Goal: Communication & Community: Answer question/provide support

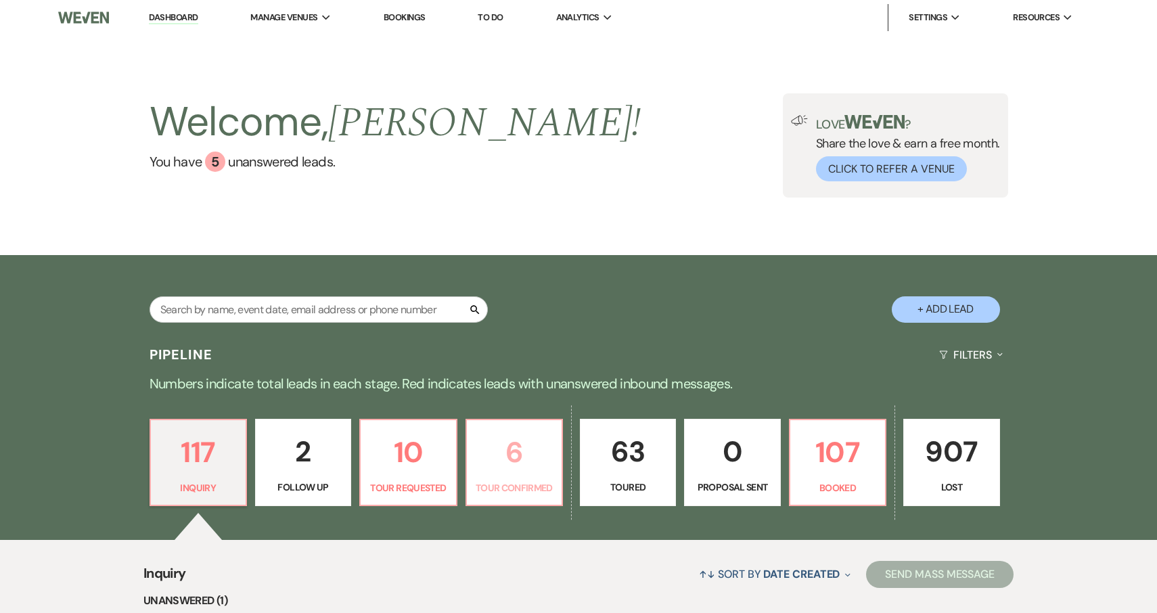
click at [512, 463] on p "6" at bounding box center [514, 452] width 78 height 45
select select "4"
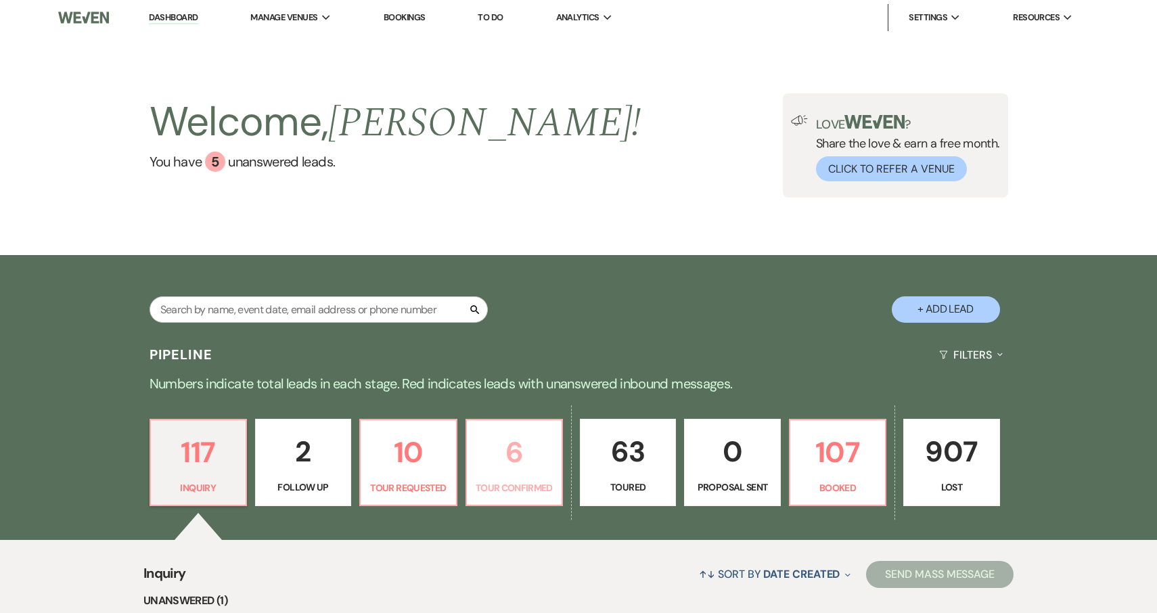
select select "4"
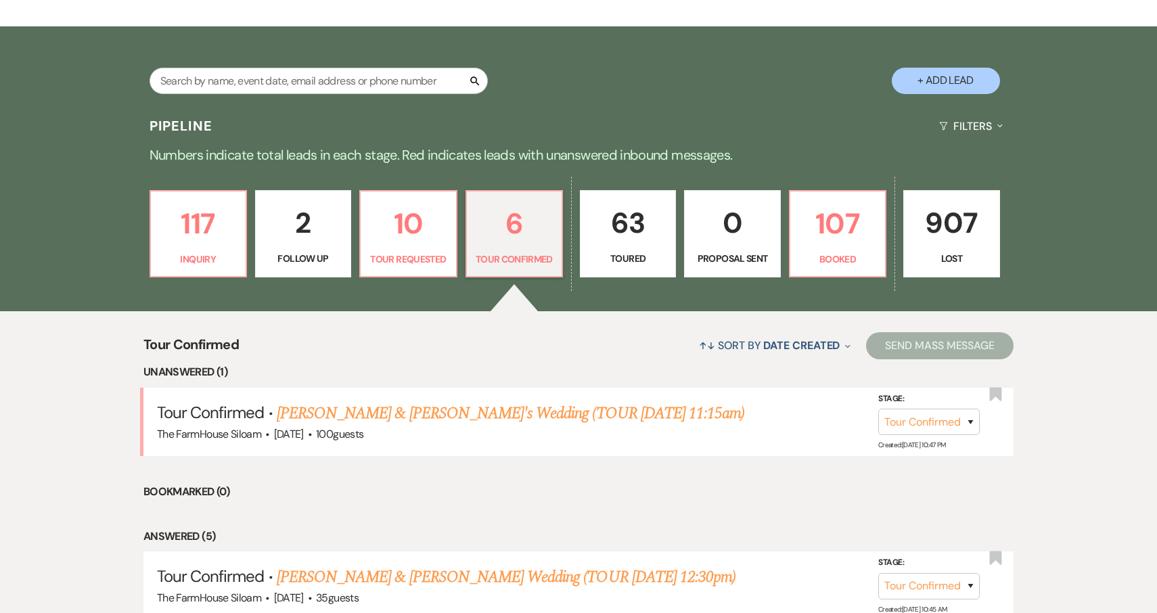
scroll to position [419, 0]
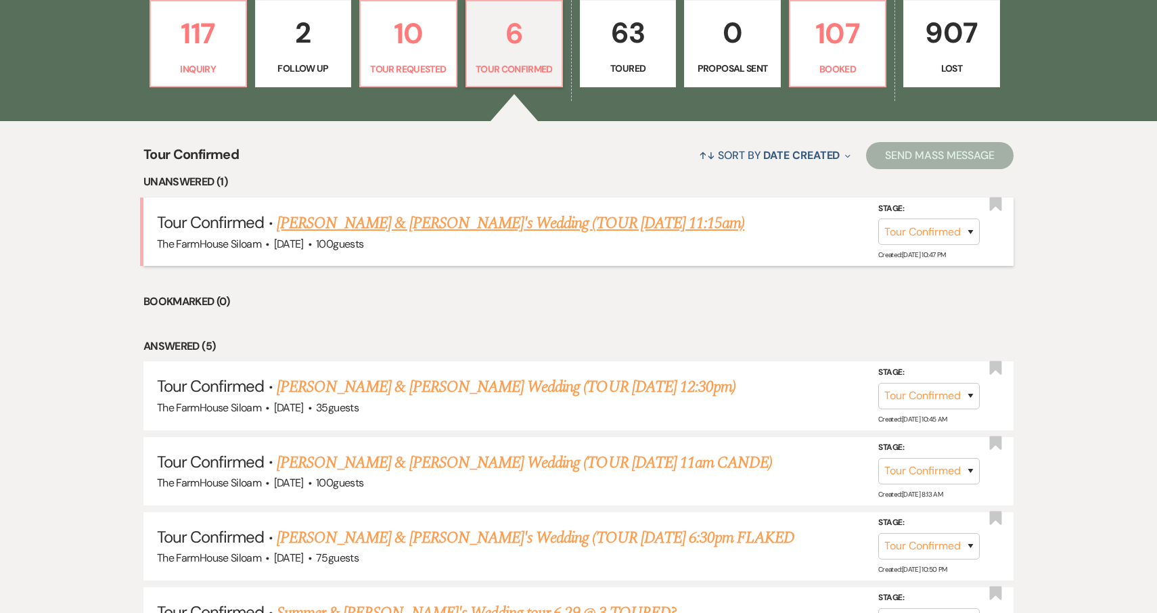
click at [436, 223] on link "[PERSON_NAME] & [PERSON_NAME]'s Wedding (TOUR [DATE] 11:15am)" at bounding box center [510, 223] width 467 height 24
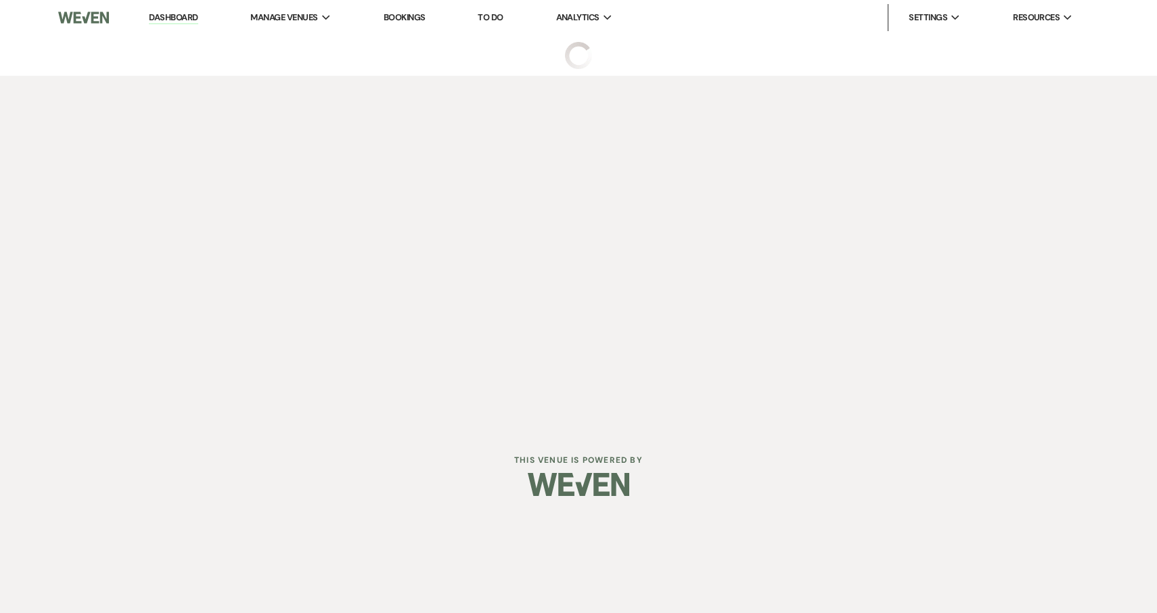
select select "4"
select select "5"
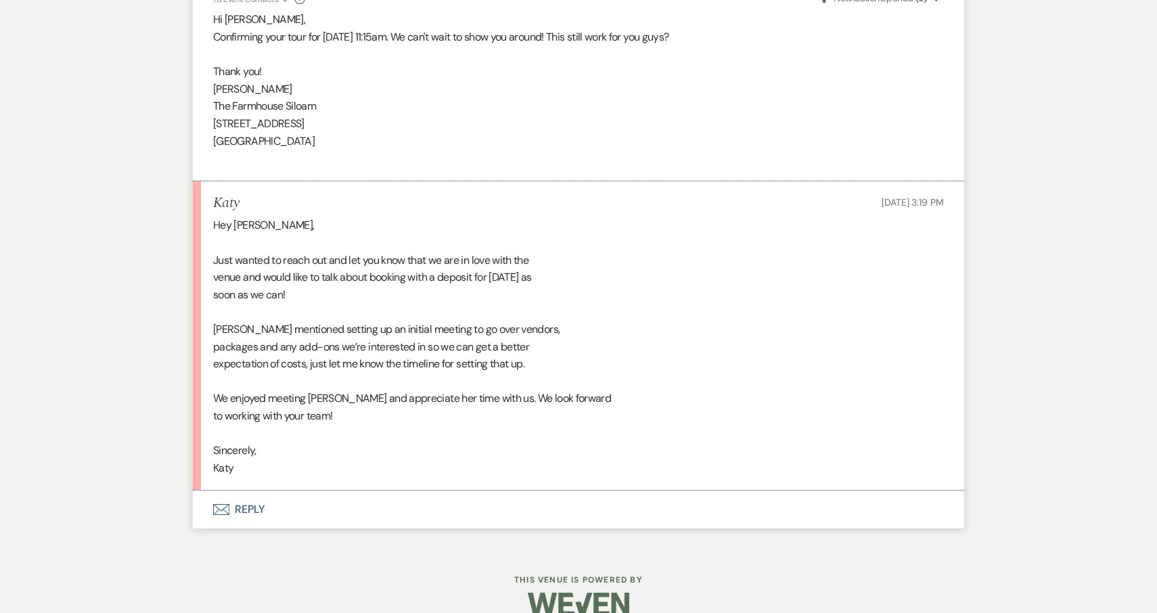
scroll to position [2195, 0]
click at [232, 491] on button "Envelope Reply" at bounding box center [578, 510] width 771 height 38
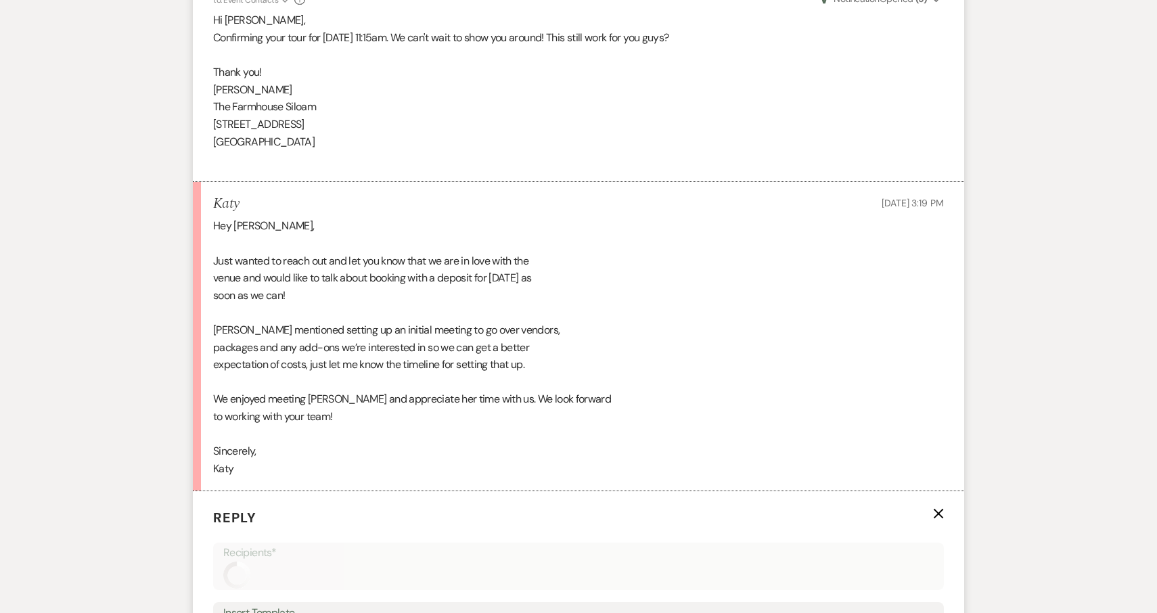
scroll to position [2452, 0]
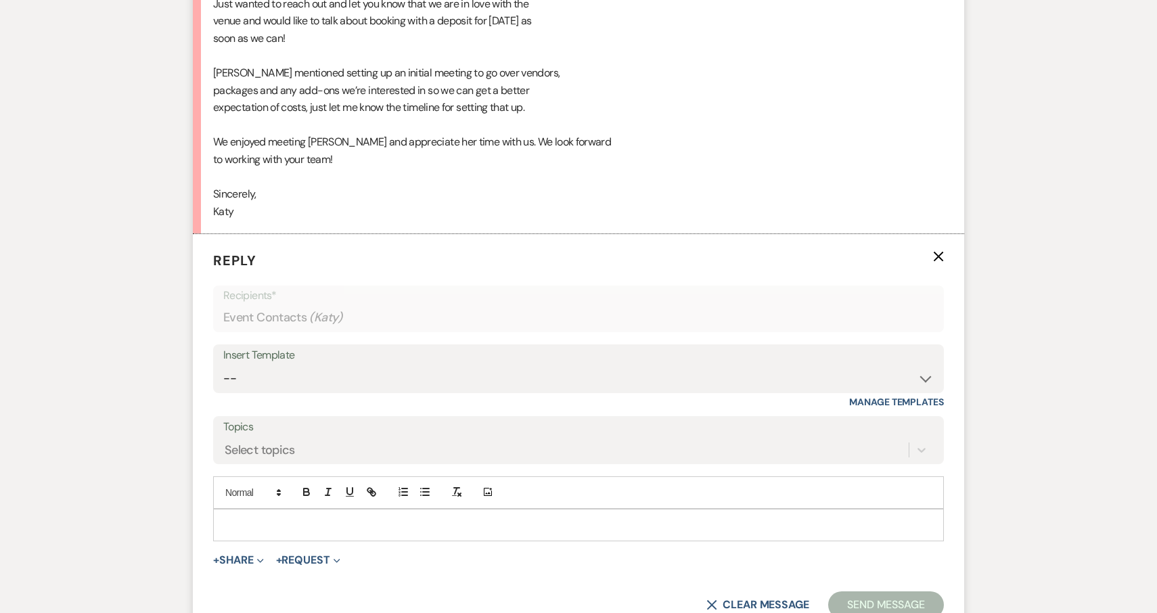
click at [262, 518] on p at bounding box center [578, 525] width 709 height 15
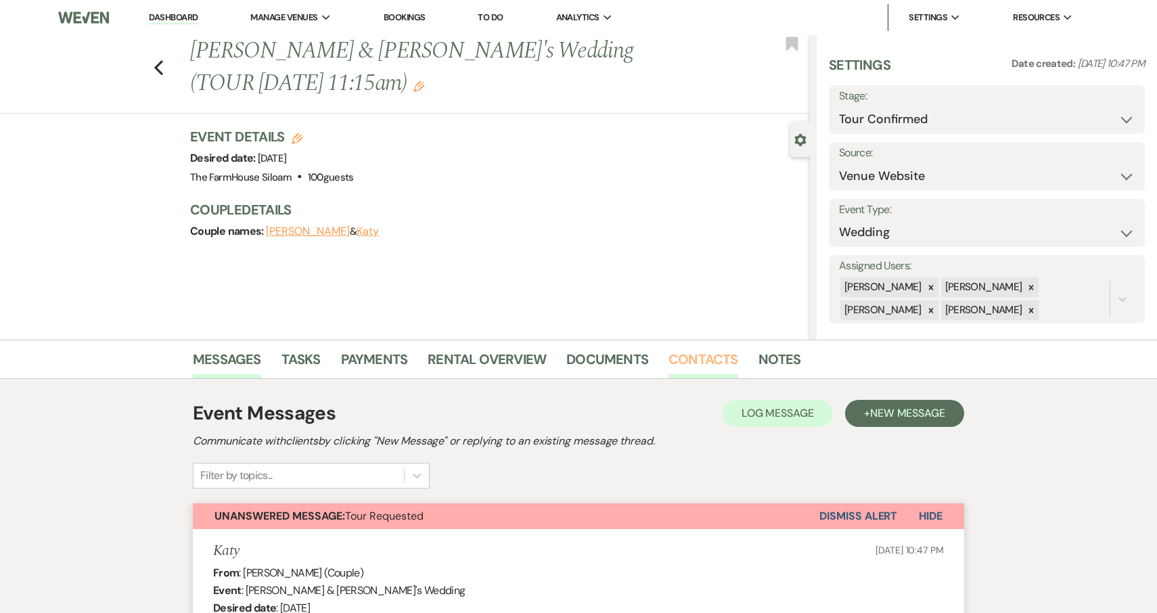
scroll to position [0, 0]
click at [159, 60] on use "button" at bounding box center [158, 67] width 9 height 15
select select "4"
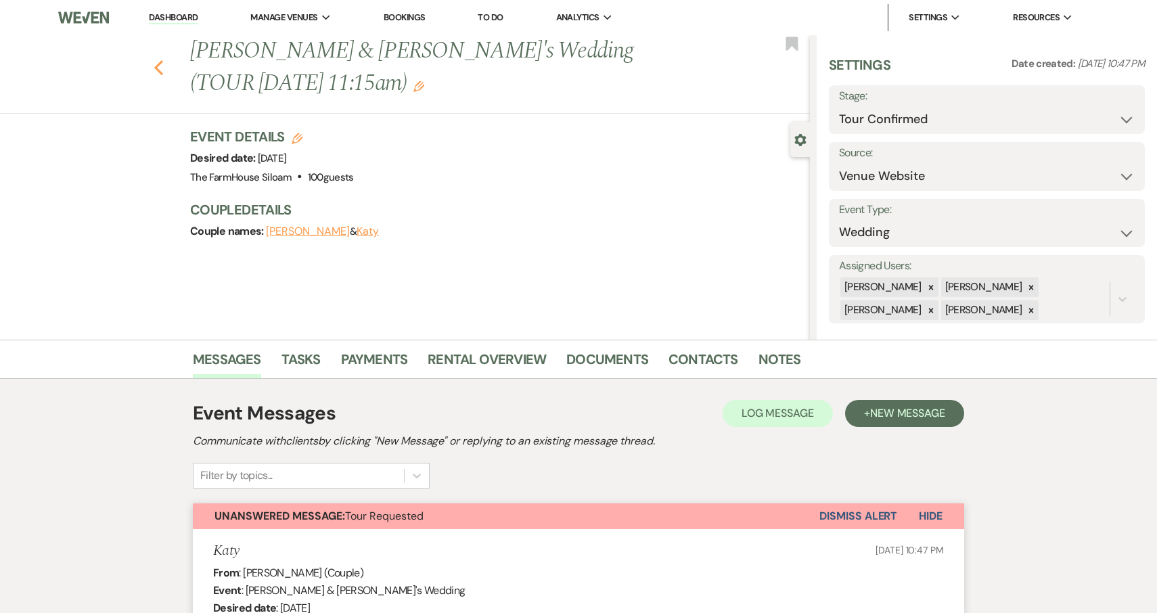
select select "4"
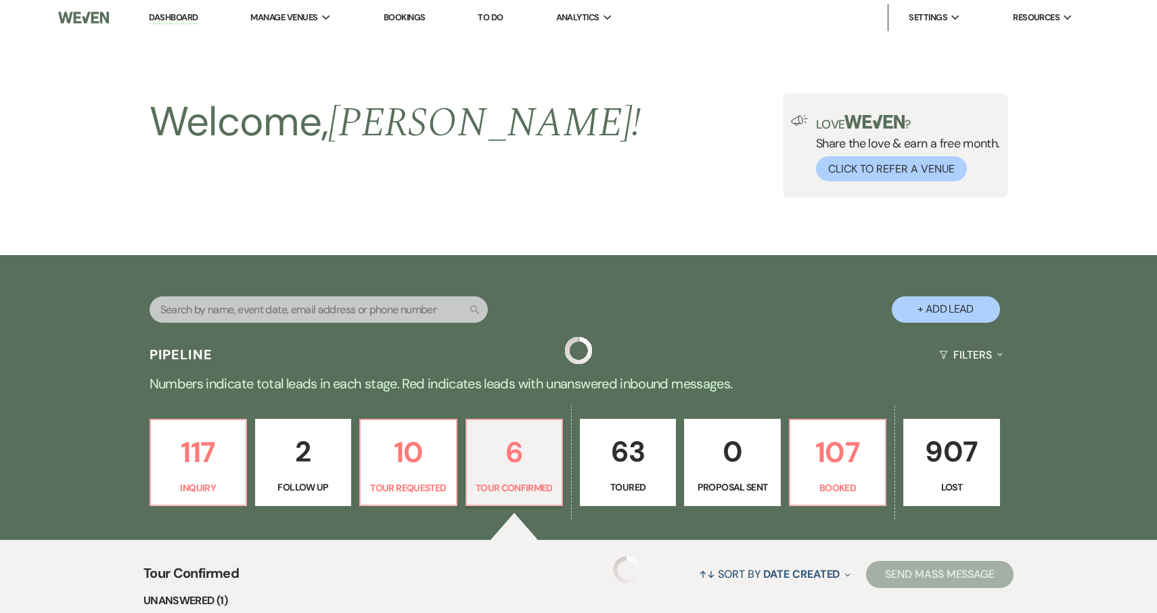
scroll to position [419, 0]
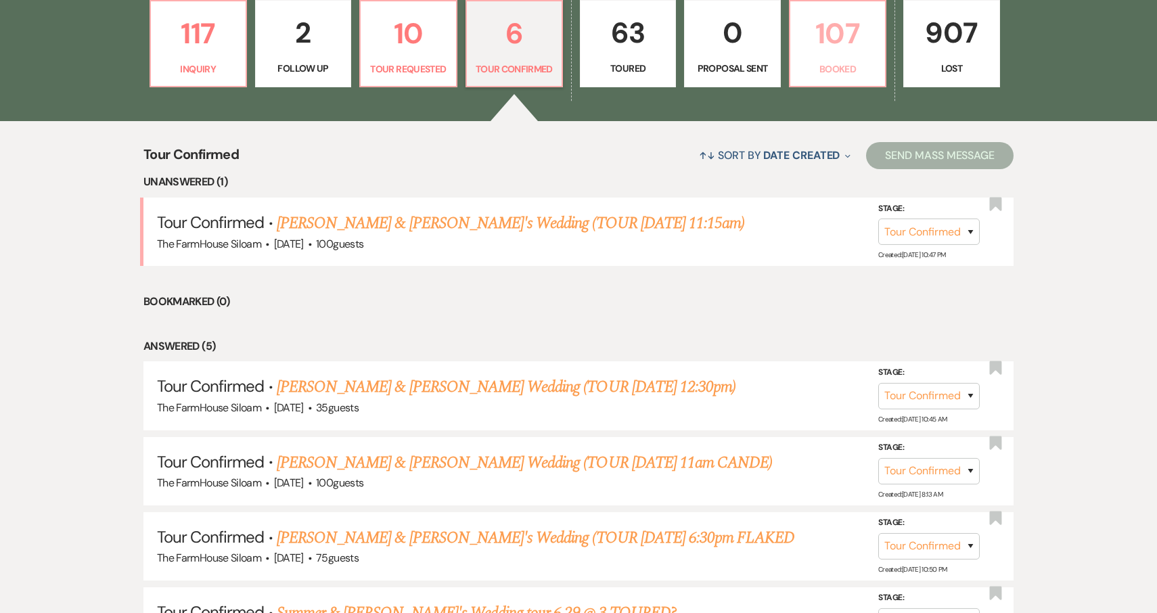
click at [839, 37] on p "107" at bounding box center [837, 33] width 78 height 45
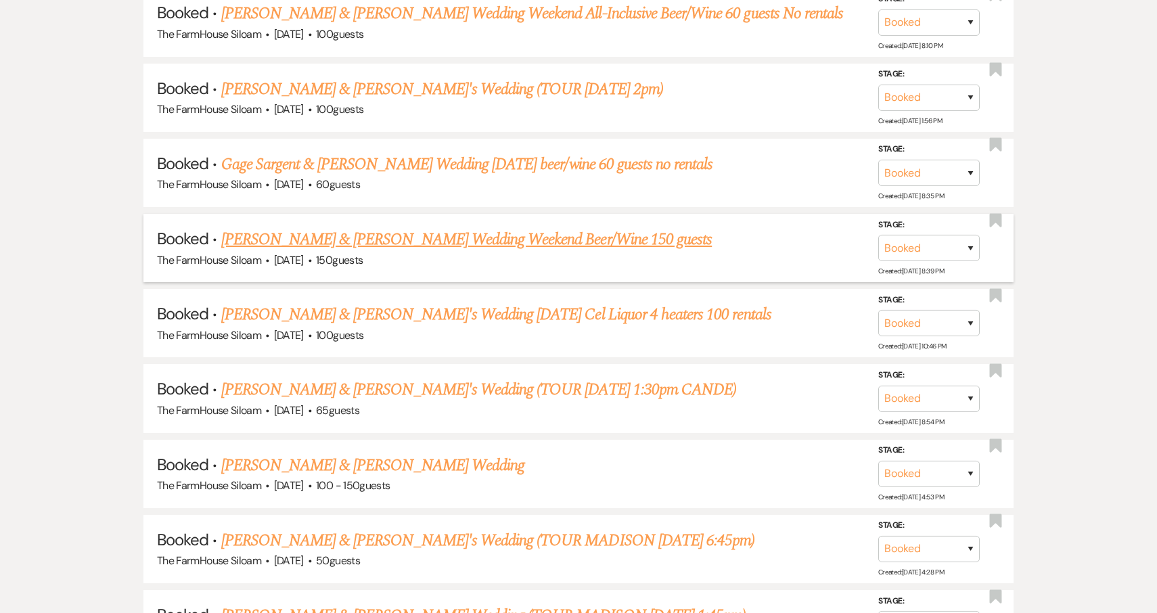
scroll to position [2448, 0]
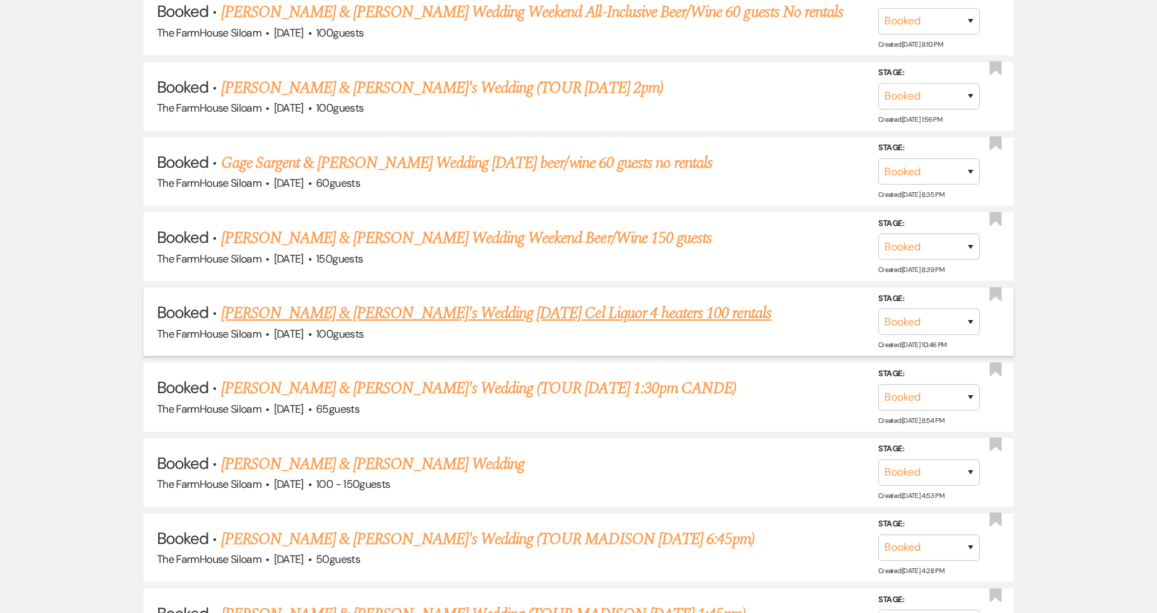
click at [565, 301] on link "[PERSON_NAME] & [PERSON_NAME]'s Wedding [DATE] Cel Liquor 4 heaters 100 rentals" at bounding box center [496, 313] width 550 height 24
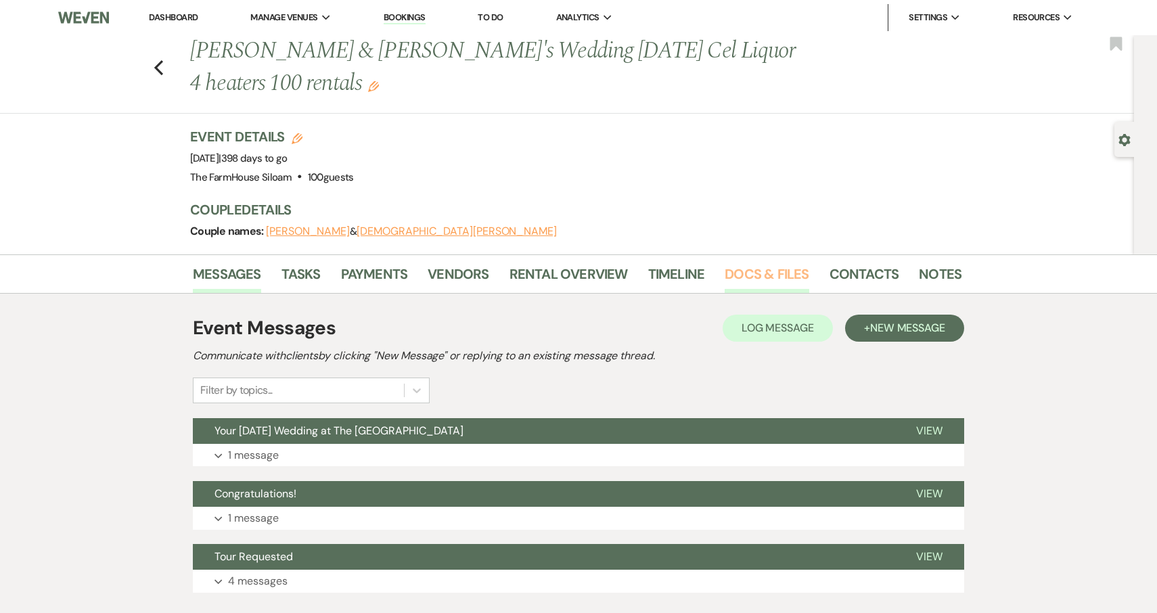
click at [751, 278] on link "Docs & Files" at bounding box center [767, 278] width 84 height 30
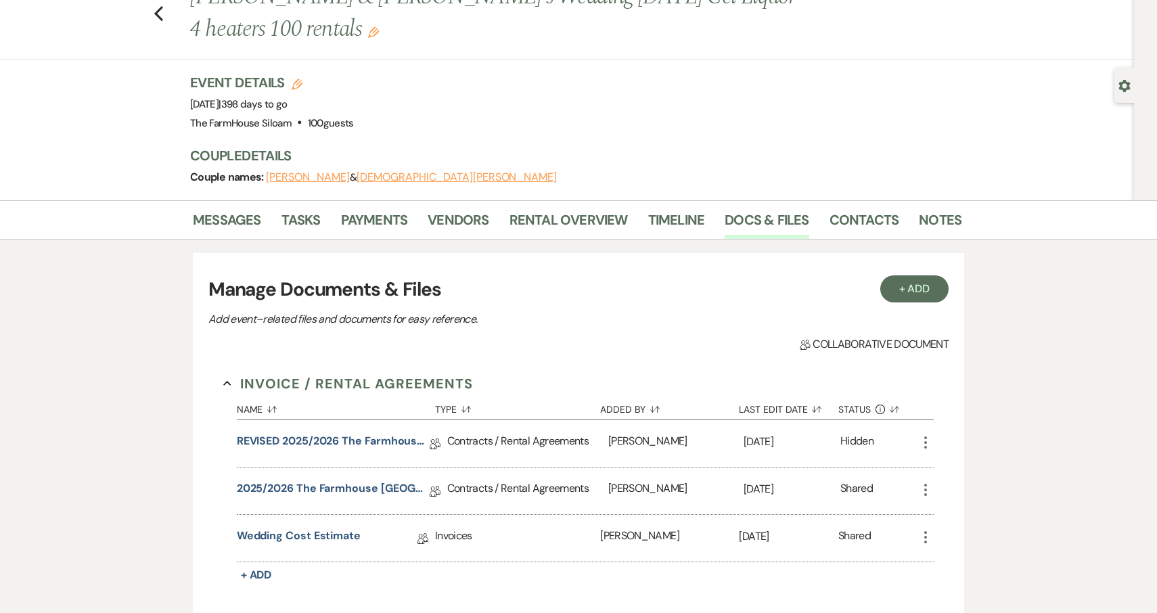
scroll to position [61, 0]
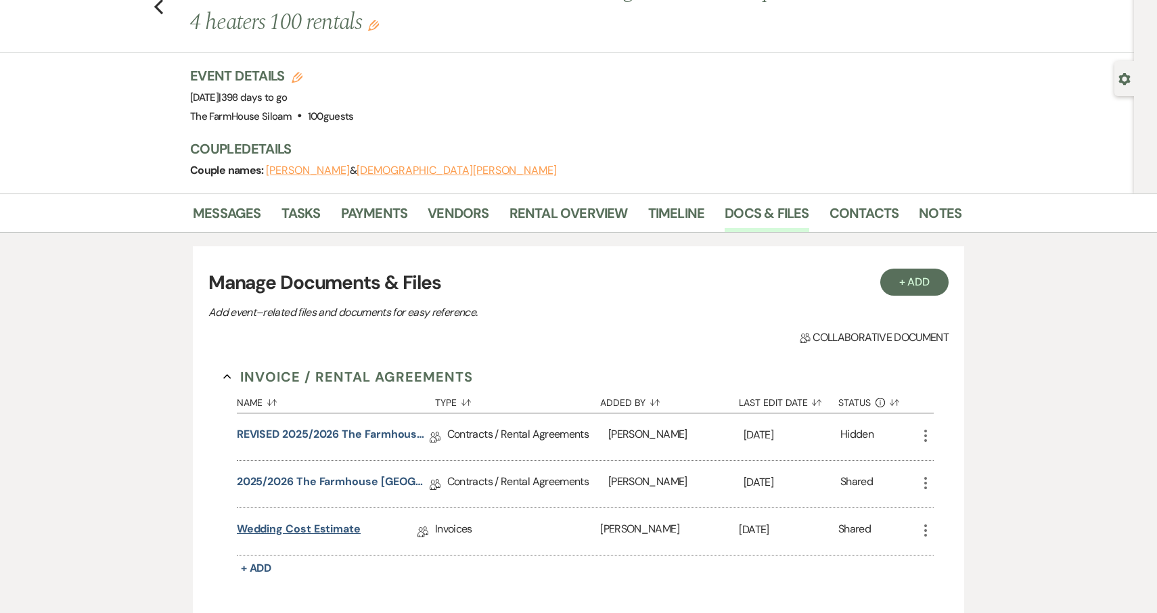
click at [336, 525] on link "Wedding Cost Estimate" at bounding box center [299, 531] width 124 height 21
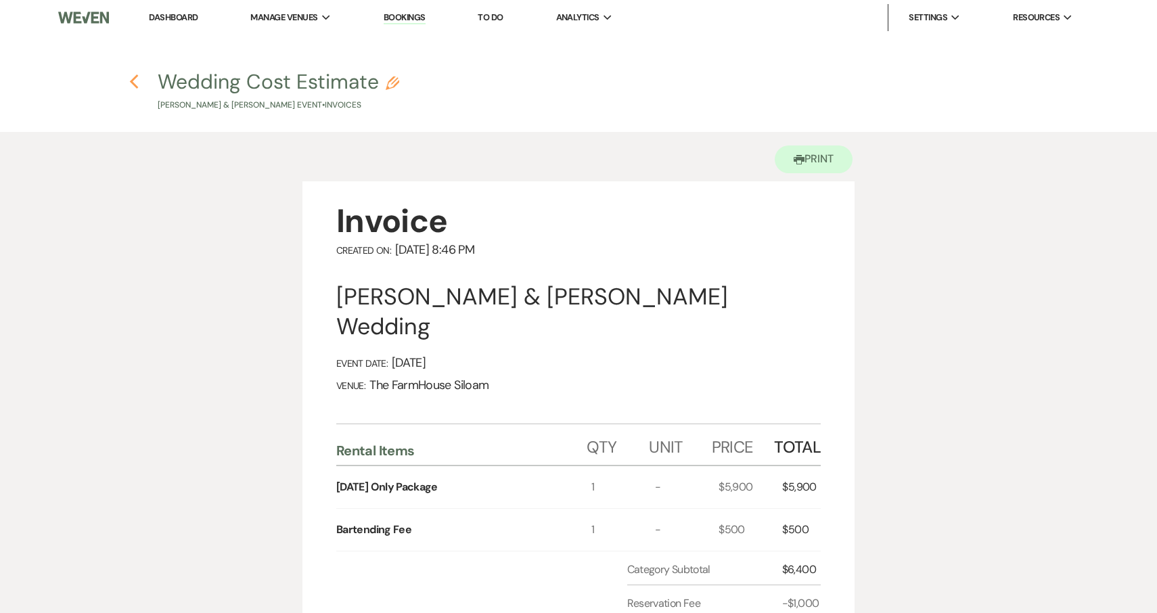
click at [136, 81] on icon "Previous" at bounding box center [134, 82] width 10 height 16
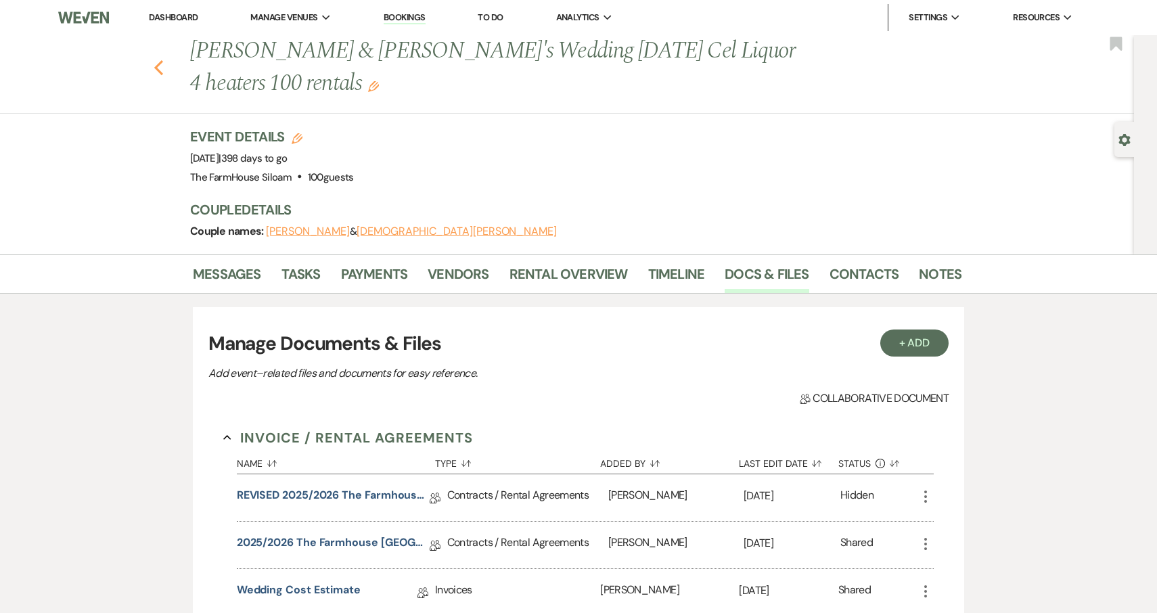
click at [160, 71] on use "button" at bounding box center [158, 67] width 9 height 15
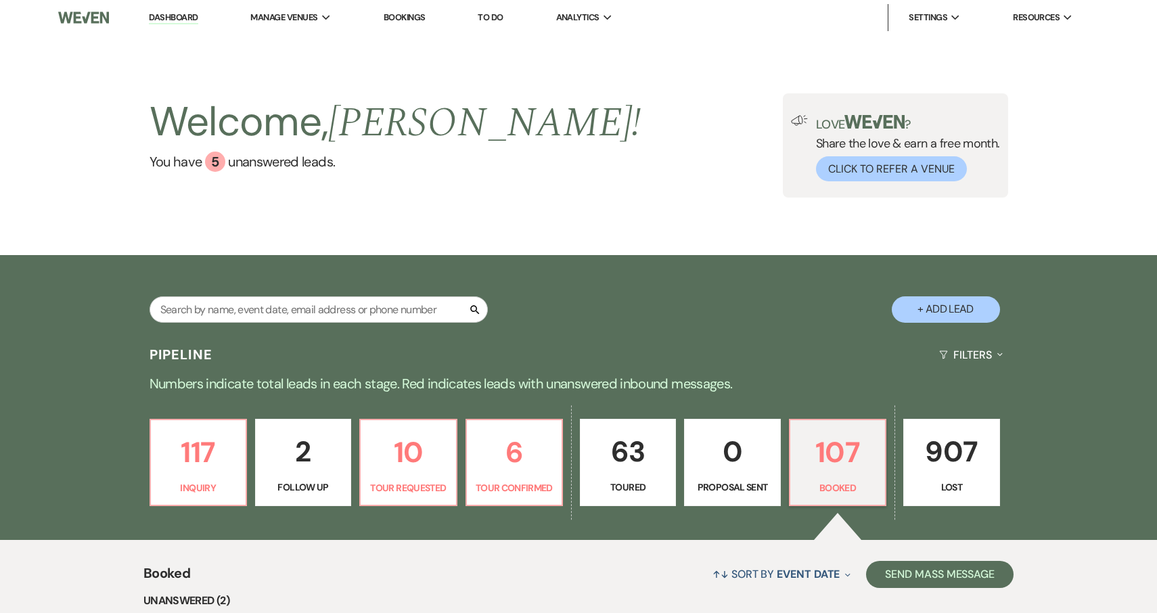
click at [617, 474] on p "63" at bounding box center [628, 451] width 78 height 45
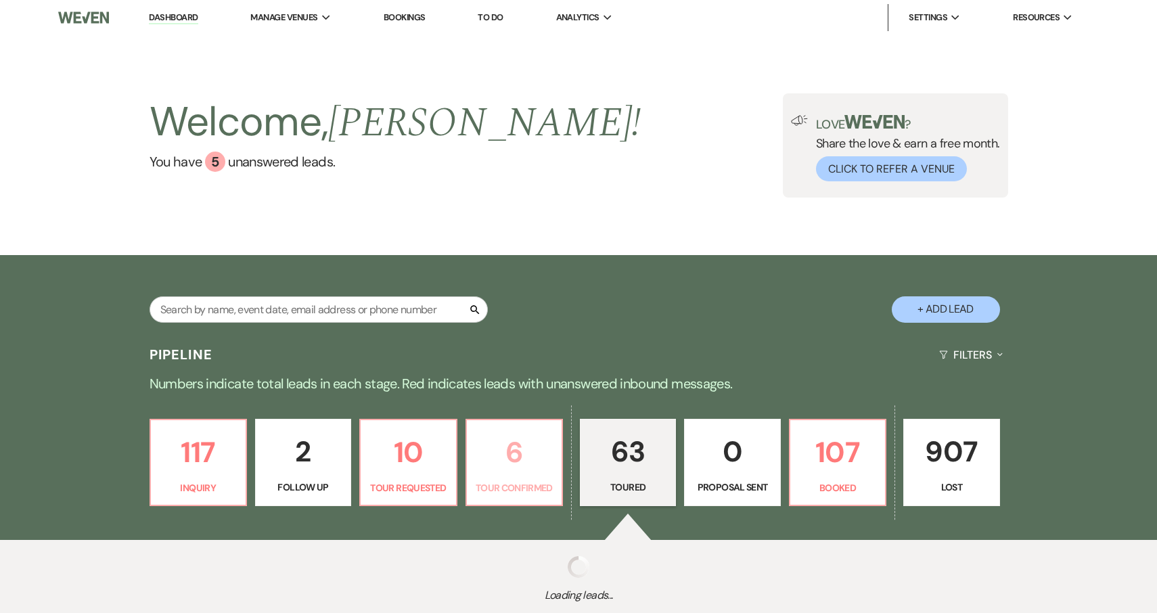
select select "5"
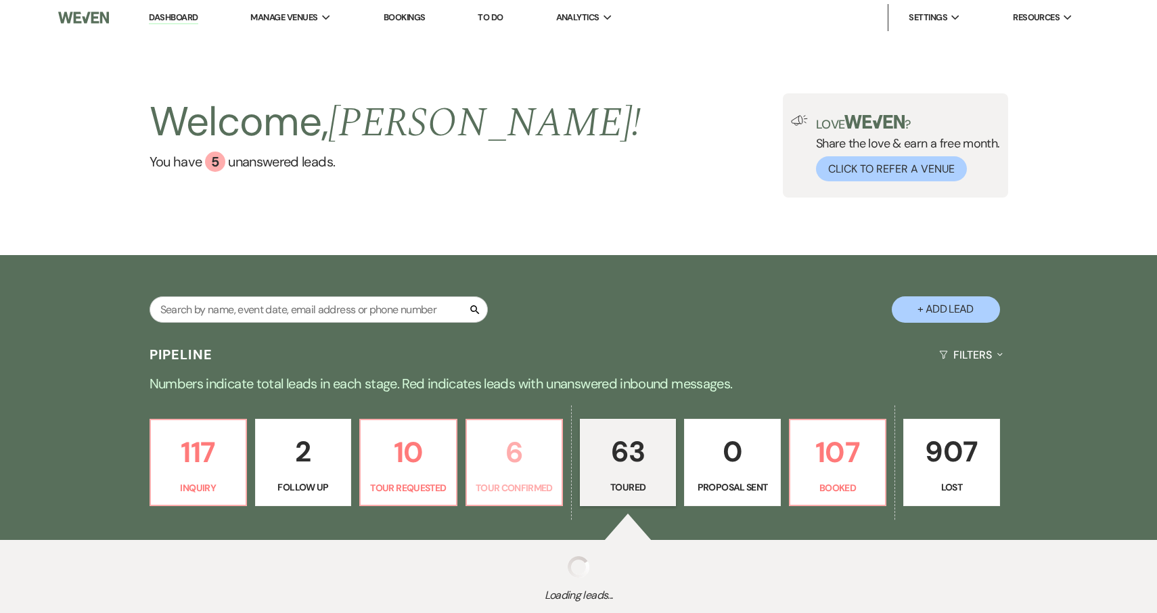
select select "5"
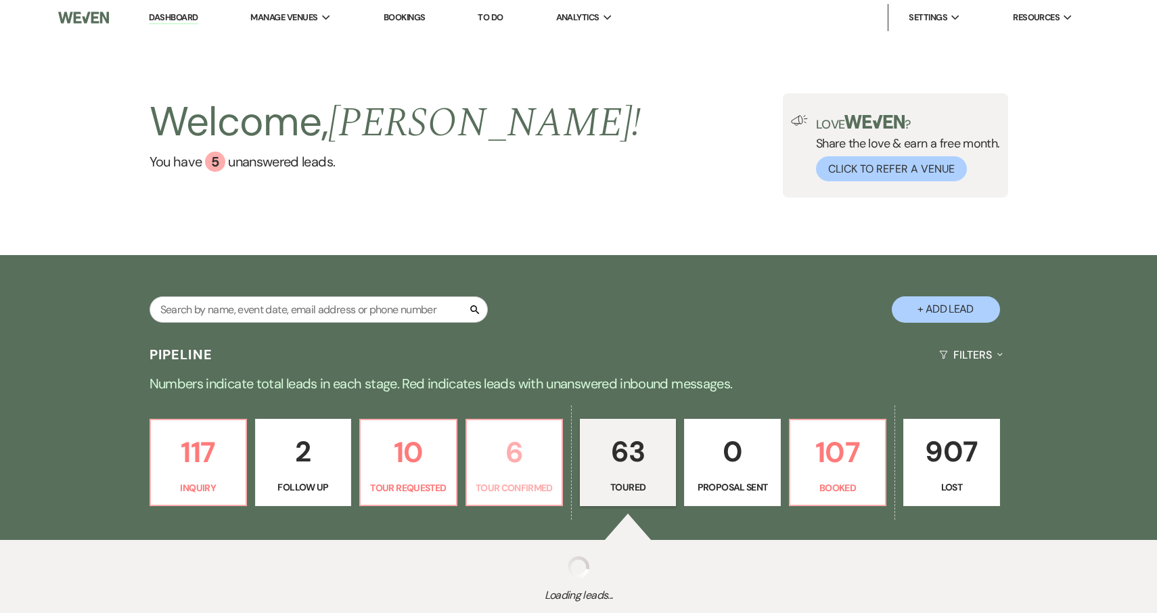
select select "5"
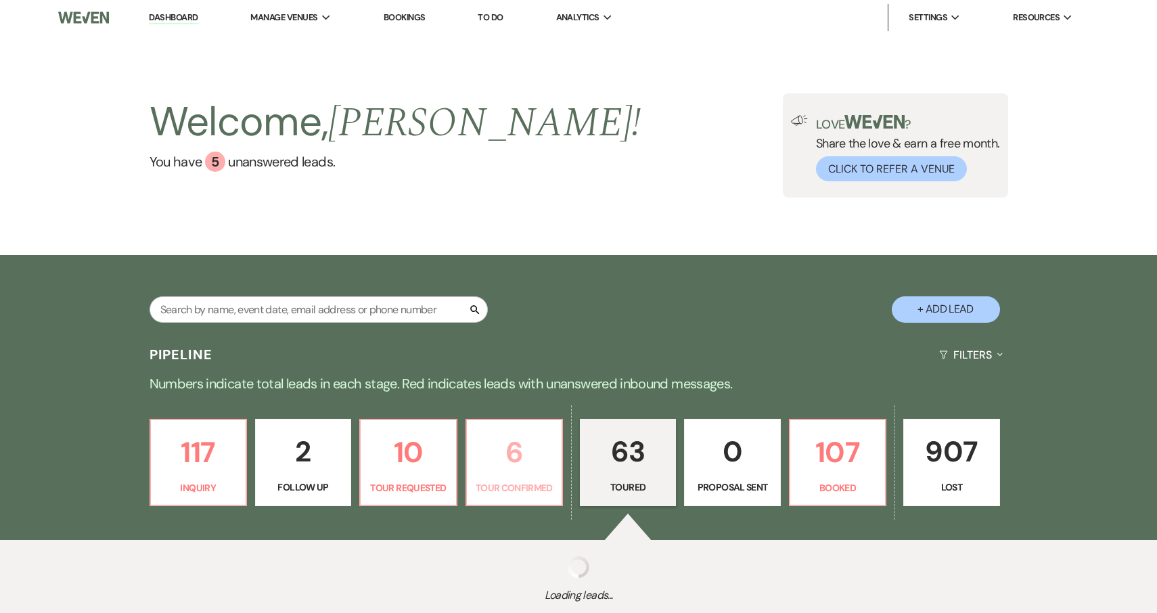
select select "5"
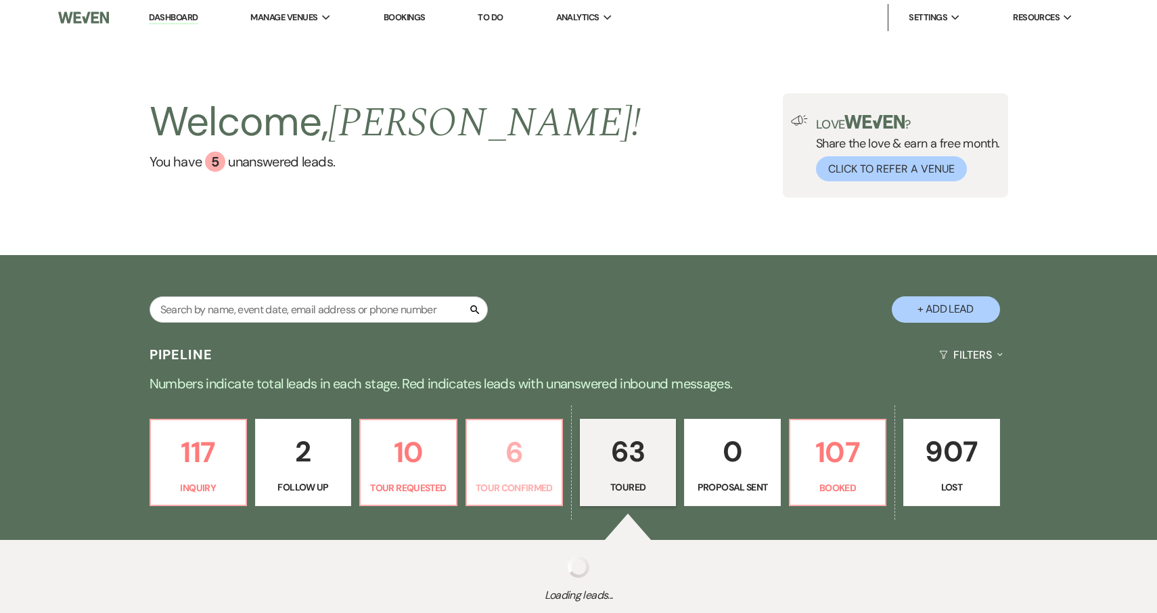
select select "5"
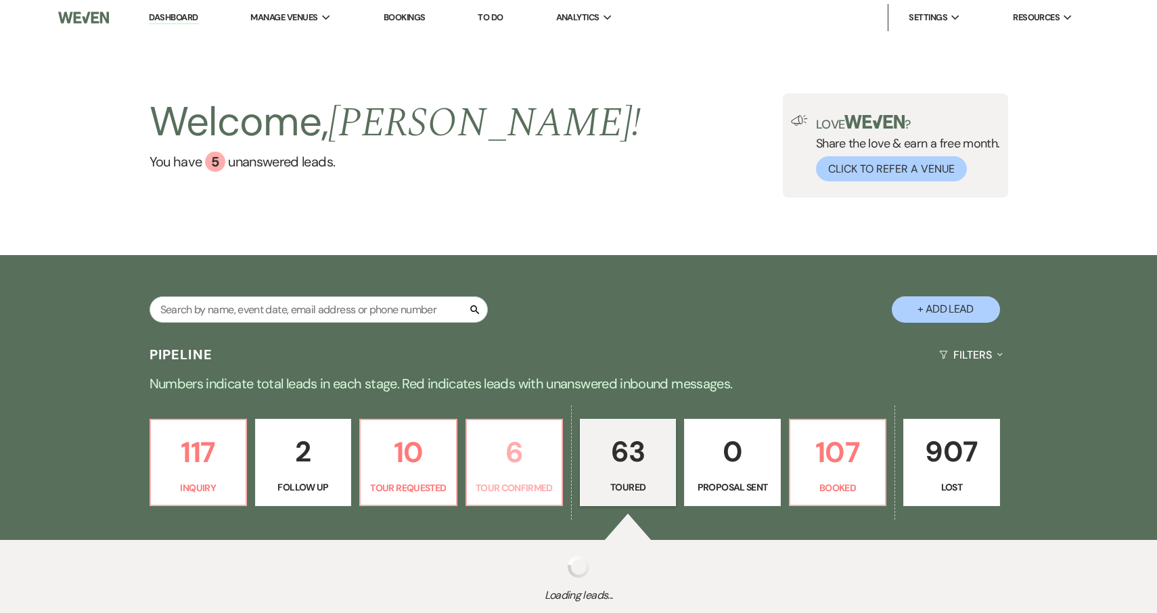
select select "5"
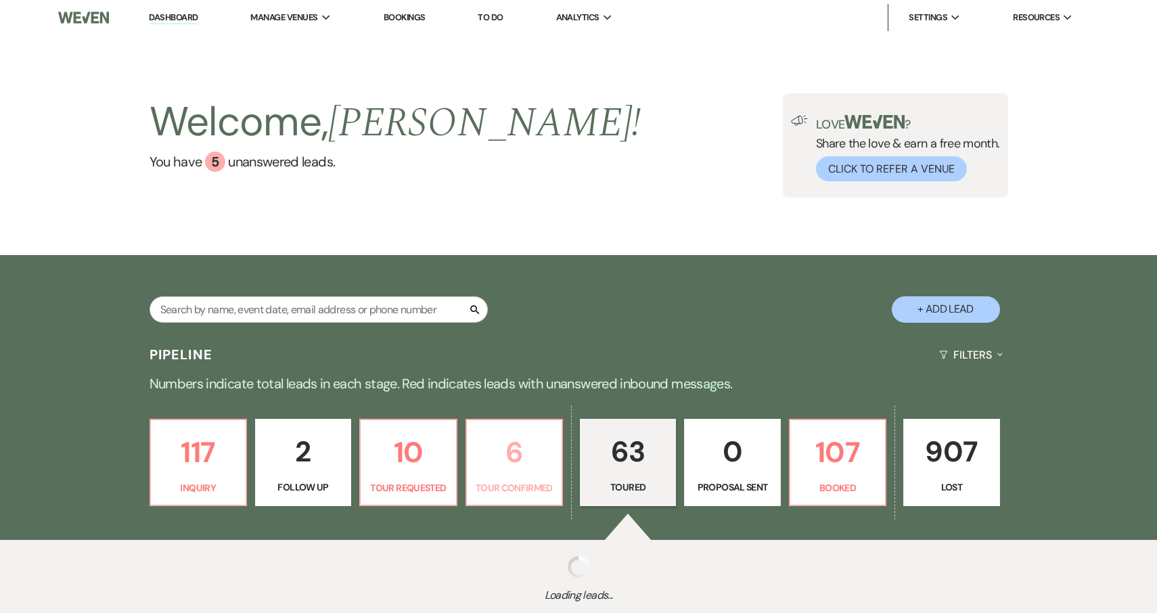
select select "5"
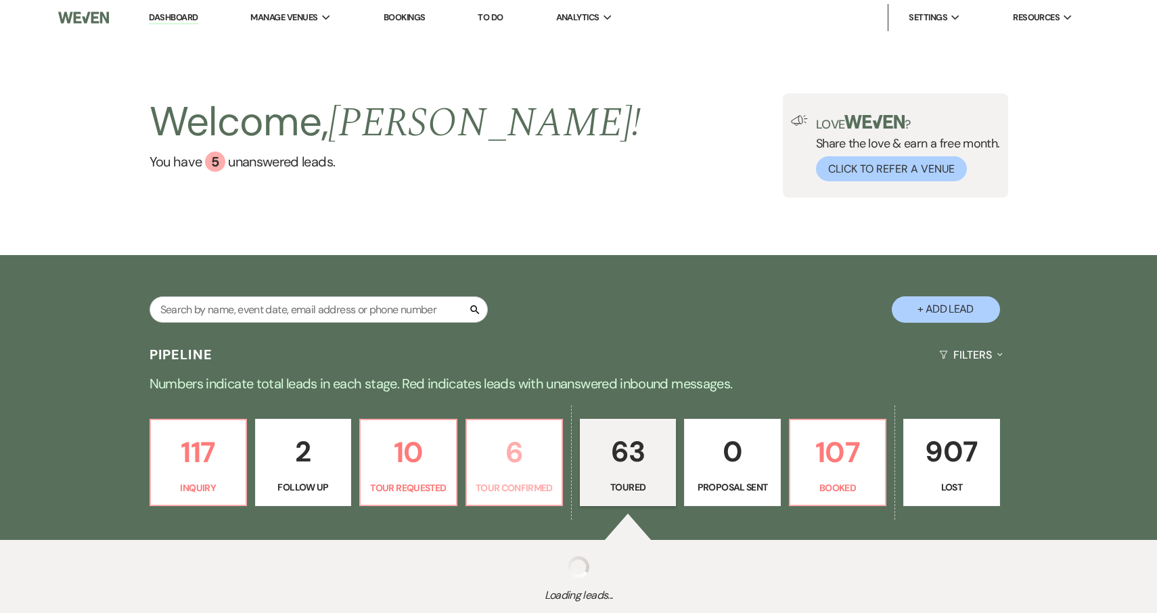
select select "5"
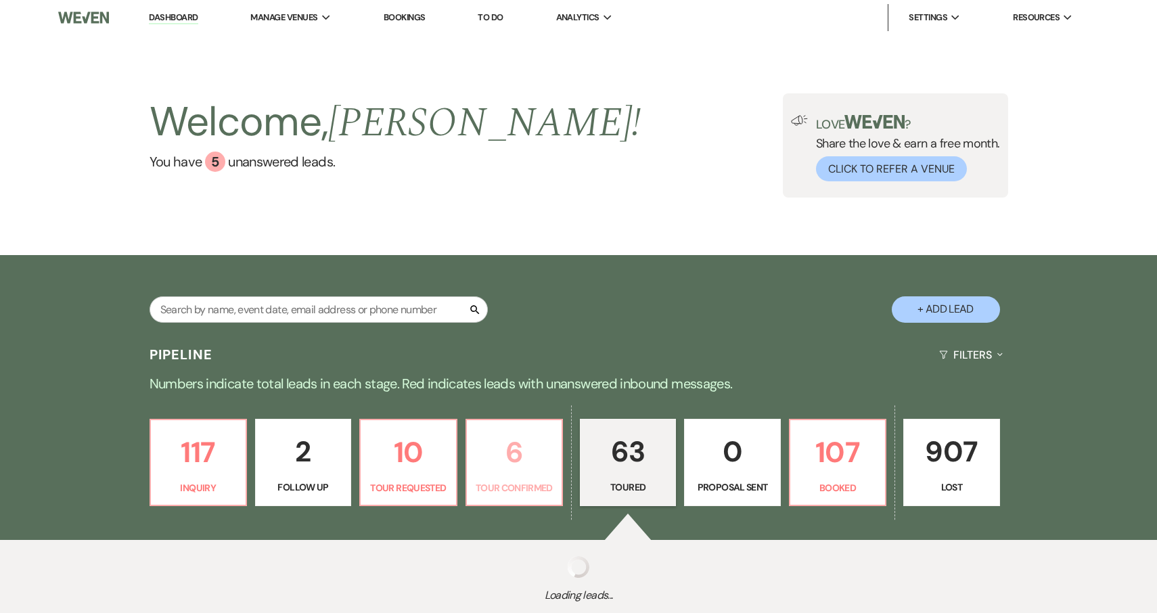
select select "5"
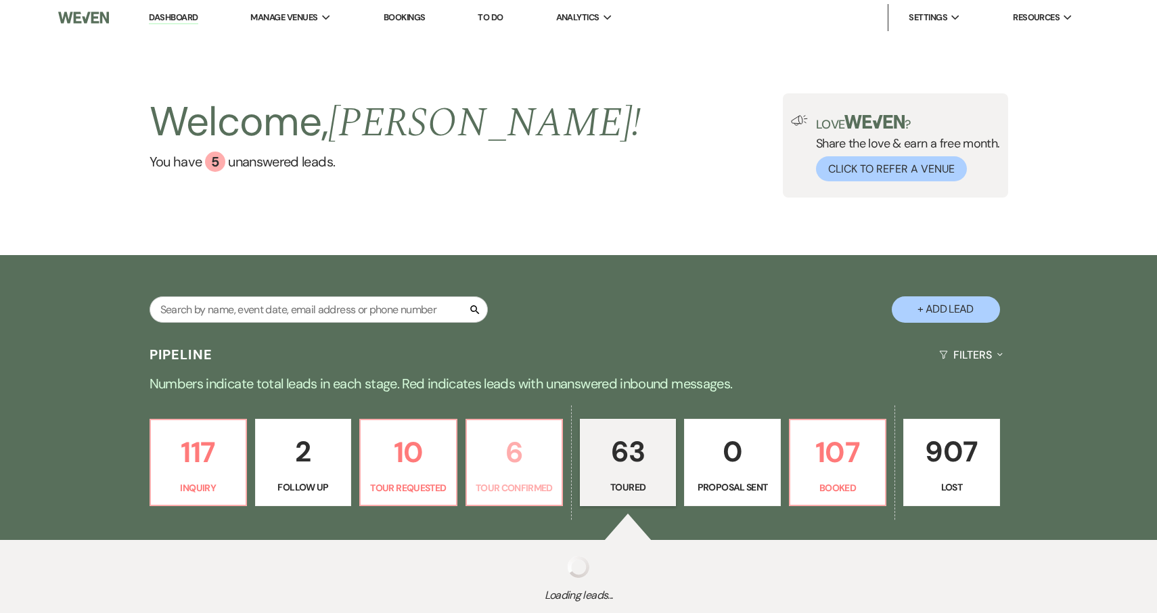
select select "5"
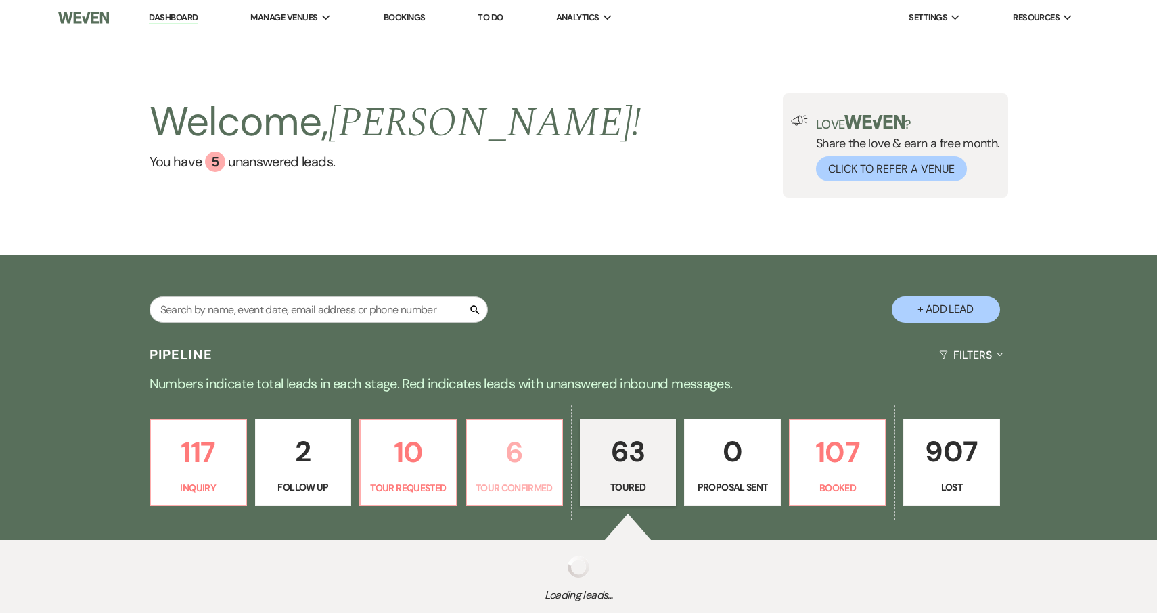
select select "5"
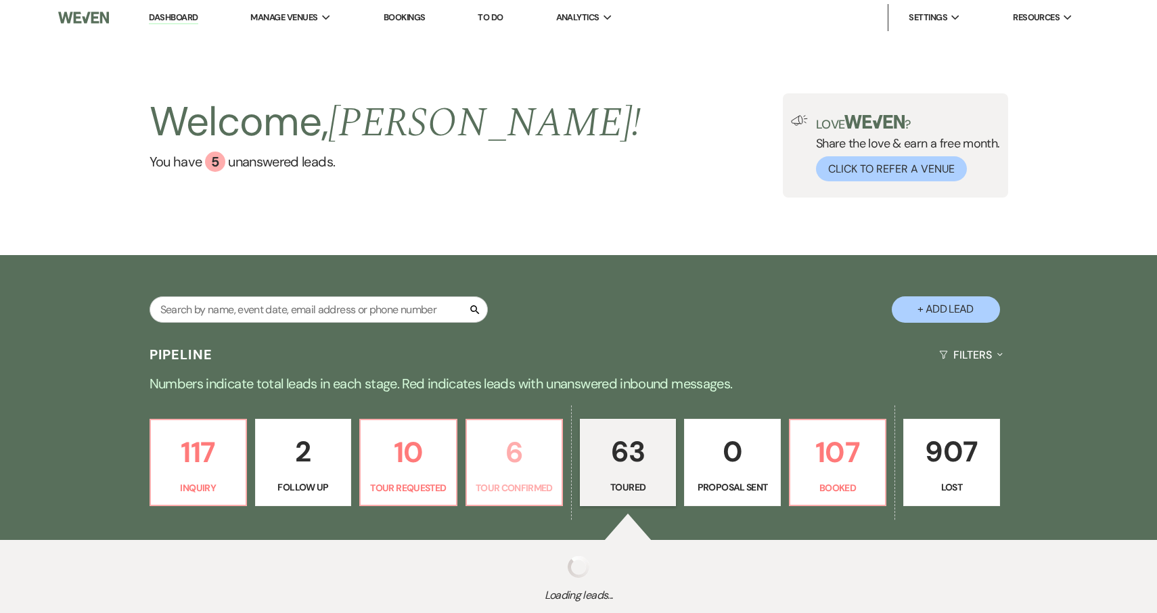
select select "5"
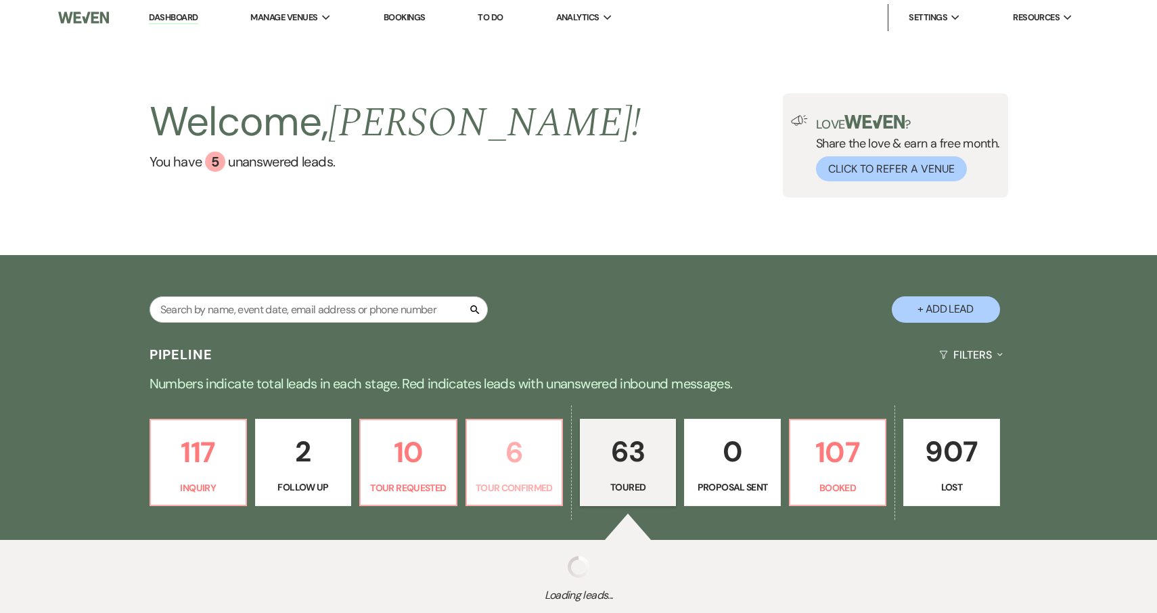
select select "5"
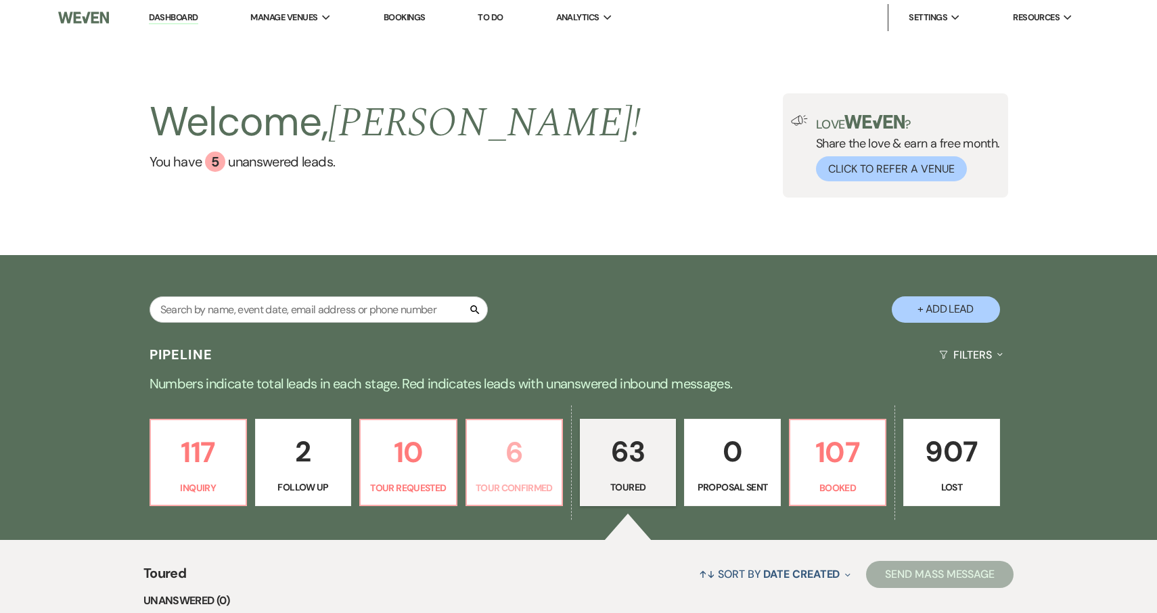
click at [538, 476] on link "6 Tour Confirmed" at bounding box center [513, 463] width 97 height 88
select select "4"
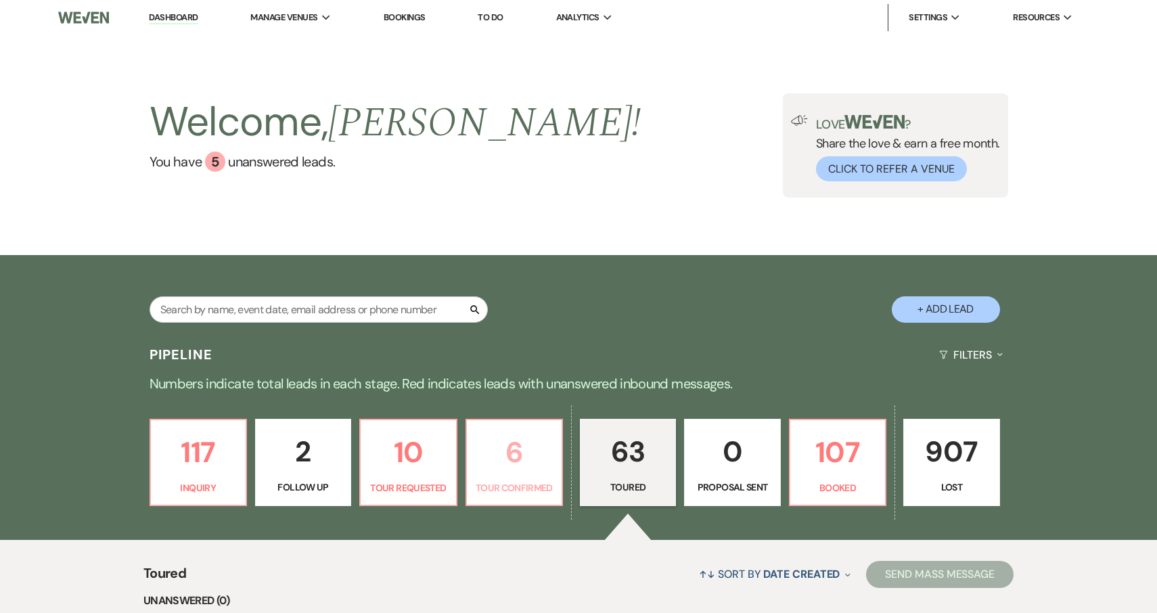
select select "4"
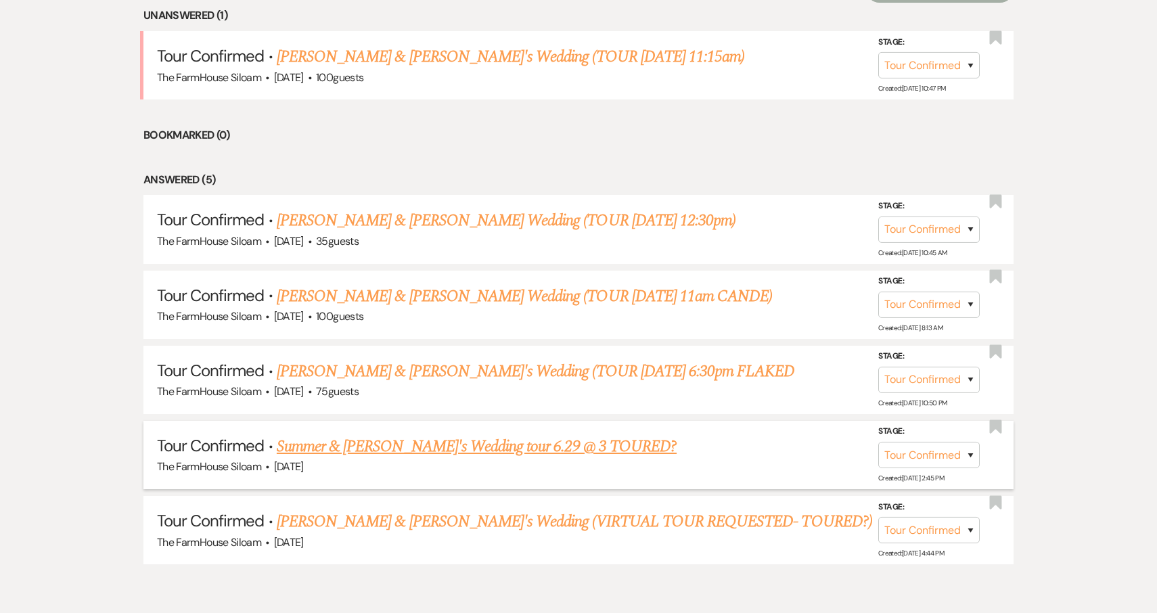
scroll to position [582, 0]
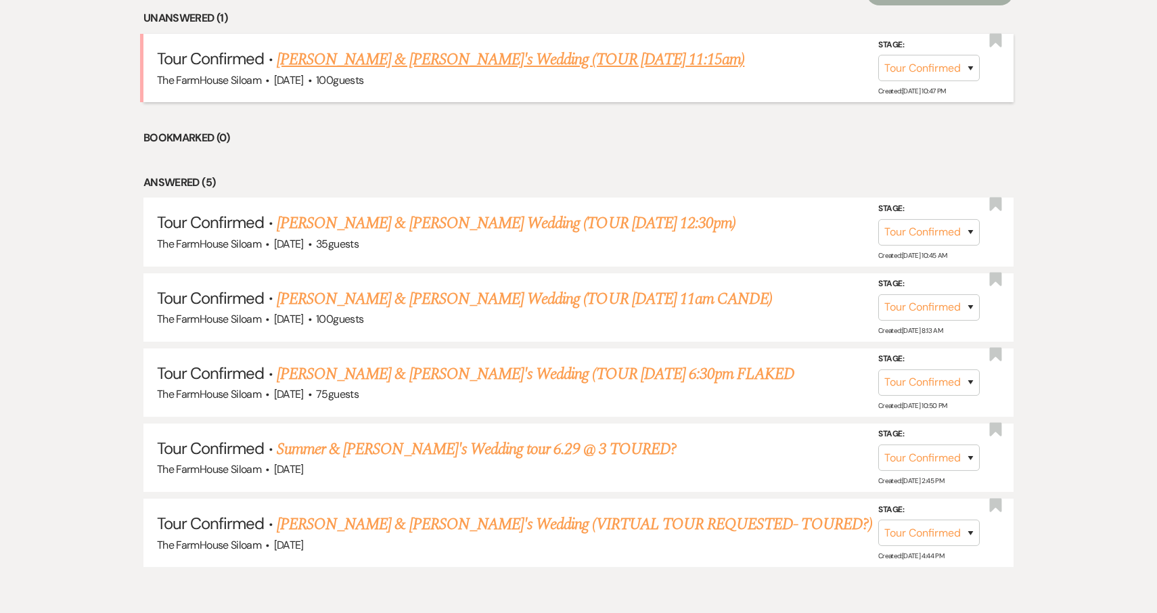
click at [433, 61] on link "[PERSON_NAME] & [PERSON_NAME]'s Wedding (TOUR [DATE] 11:15am)" at bounding box center [510, 59] width 467 height 24
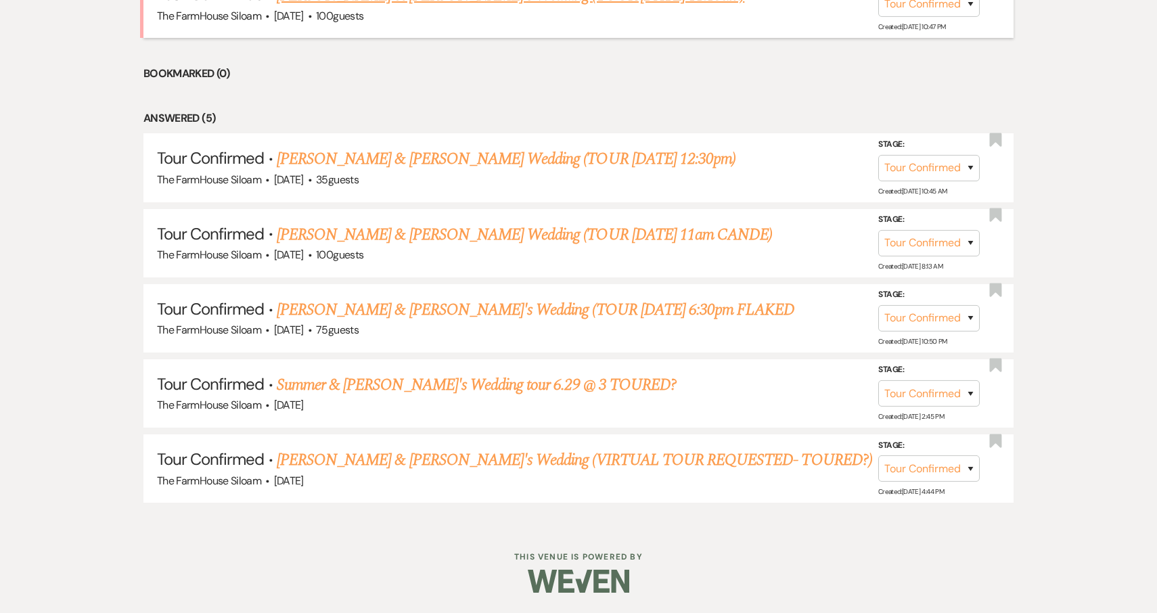
select select "4"
select select "5"
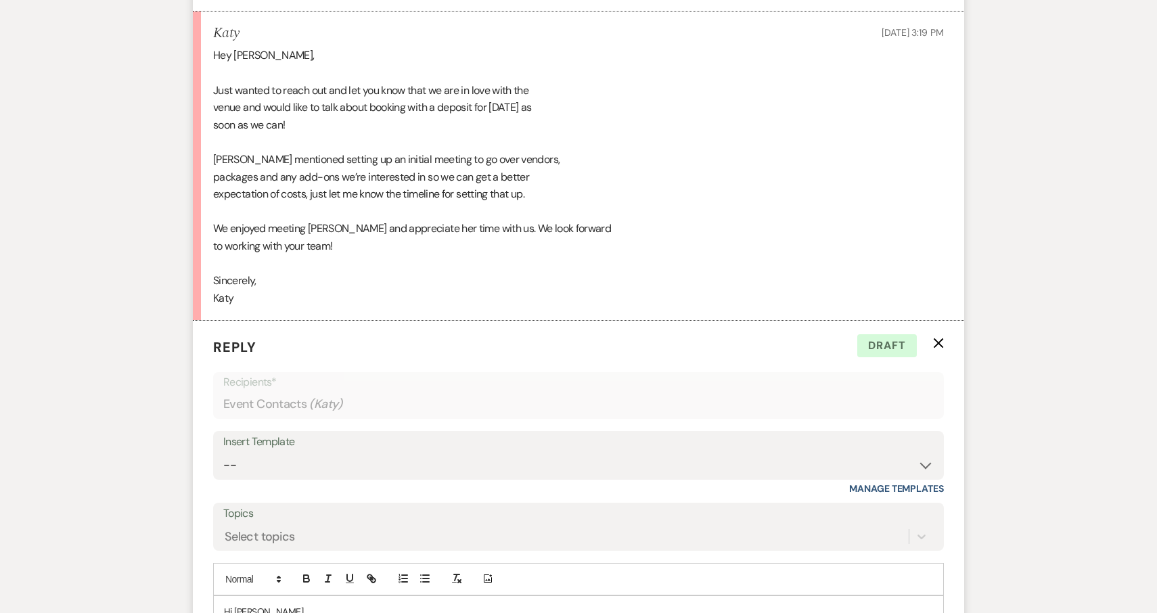
scroll to position [2561, 0]
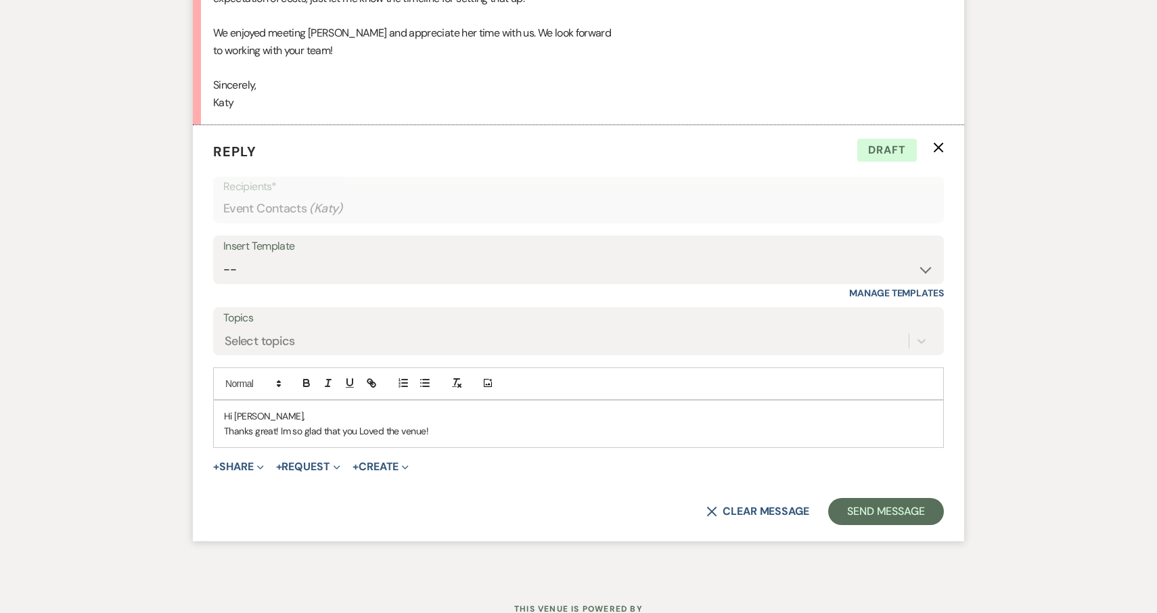
click at [462, 423] on p "Thanks great! Im so glad that you Loved the venue!" at bounding box center [578, 430] width 709 height 15
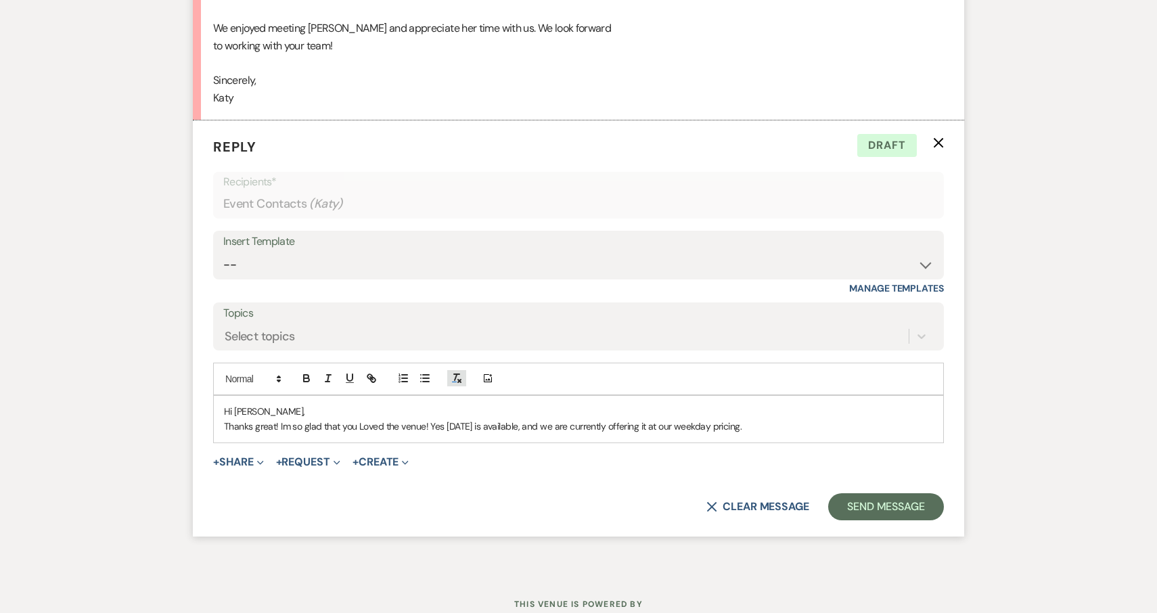
scroll to position [2569, 0]
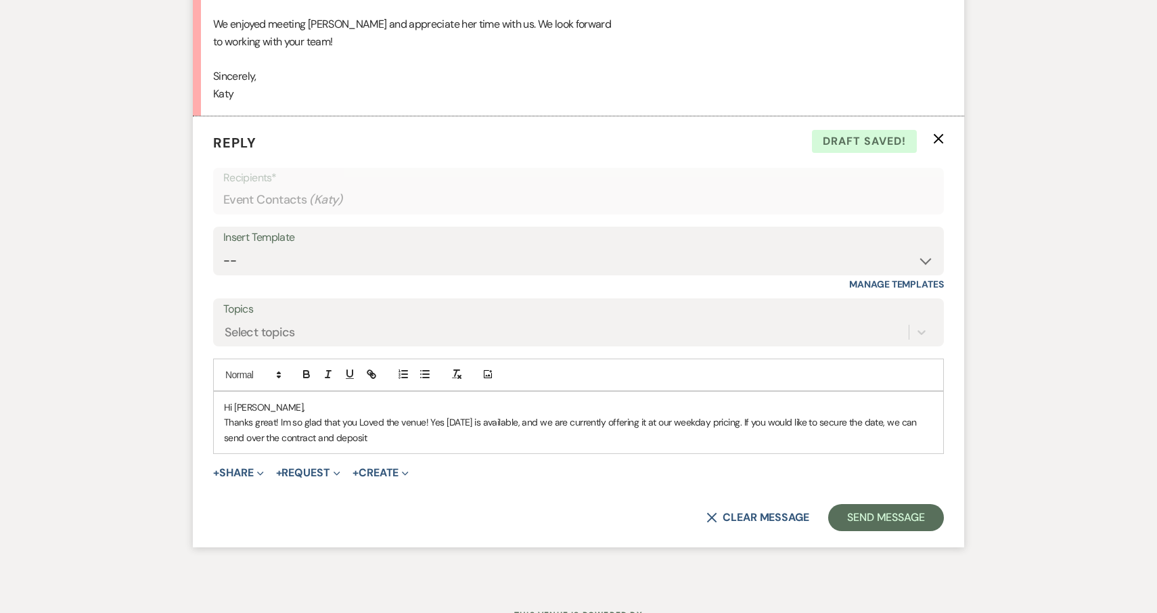
click at [371, 415] on p "Thanks great! Im so glad that you Loved the venue! Yes [DATE] is available, and…" at bounding box center [578, 430] width 709 height 30
click at [505, 415] on p "Thanks great! Im so glad that you Loved the venue! Yes [DATE] is available, and…" at bounding box center [578, 430] width 709 height 30
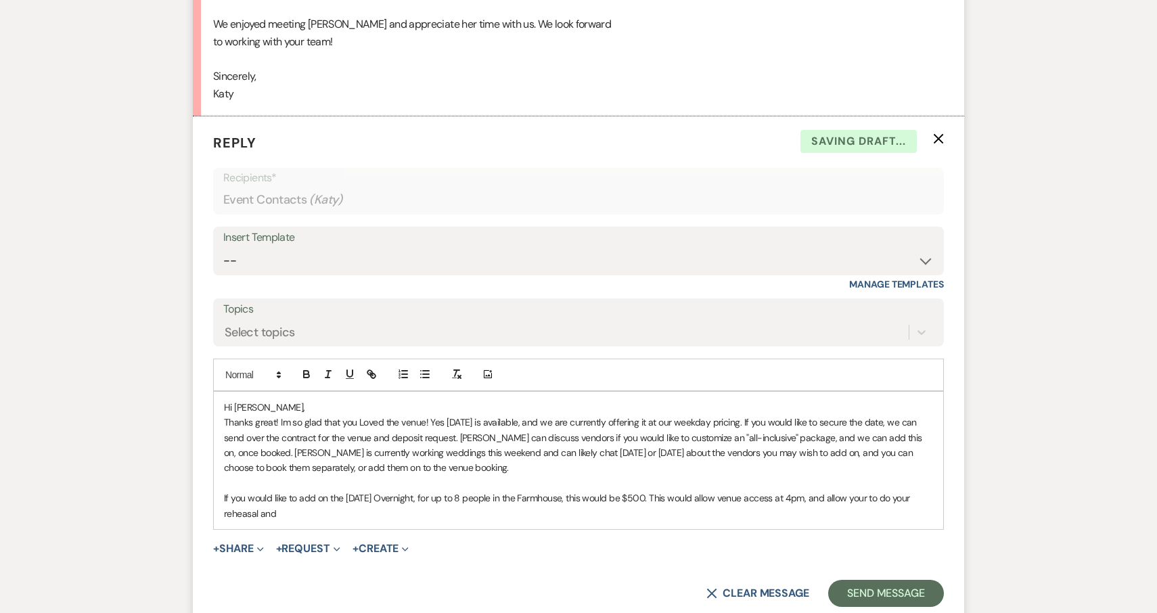
click at [260, 490] on p "If you would like to add on the [DATE] Overnight, for up to 8 people in the Far…" at bounding box center [578, 505] width 709 height 30
click at [235, 491] on p "If you would like to add on the [DATE] Overnight, for up to 8 people in the Far…" at bounding box center [578, 505] width 709 height 30
click at [244, 490] on p "If you would like to add on the [DATE] Overnight, for up to 8 people in the Far…" at bounding box center [578, 505] width 709 height 30
click at [257, 490] on p "If you would like to add on the [DATE] Overnight, for up to 8 people in the Far…" at bounding box center [578, 505] width 709 height 30
click at [296, 490] on p "If you would like to add on the [DATE] Overnight, for up to 8 people in the Far…" at bounding box center [578, 505] width 709 height 30
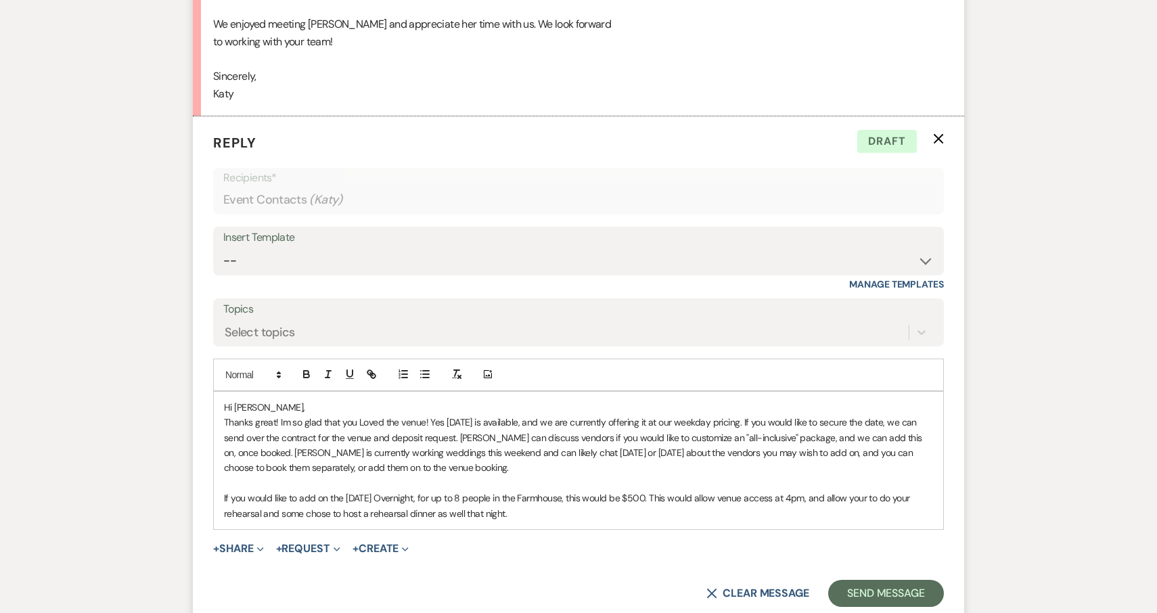
click at [873, 490] on p "If you would like to add on the [DATE] Overnight, for up to 8 people in the Far…" at bounding box center [578, 505] width 709 height 30
click at [641, 490] on p "If you would like to add on the [DATE] Overnight, for up to 8 people in the Far…" at bounding box center [578, 505] width 709 height 30
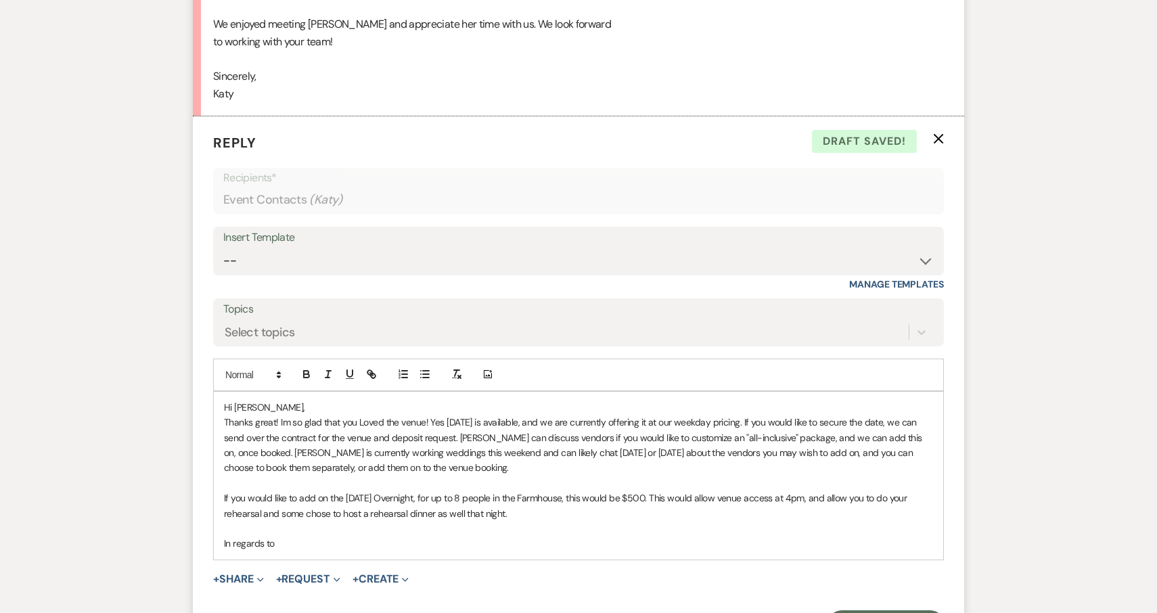
click at [603, 476] on p at bounding box center [578, 483] width 709 height 15
click at [582, 436] on p "Thanks great! Im so glad that you Loved the venue! Yes [DATE] is available, and…" at bounding box center [578, 445] width 709 height 61
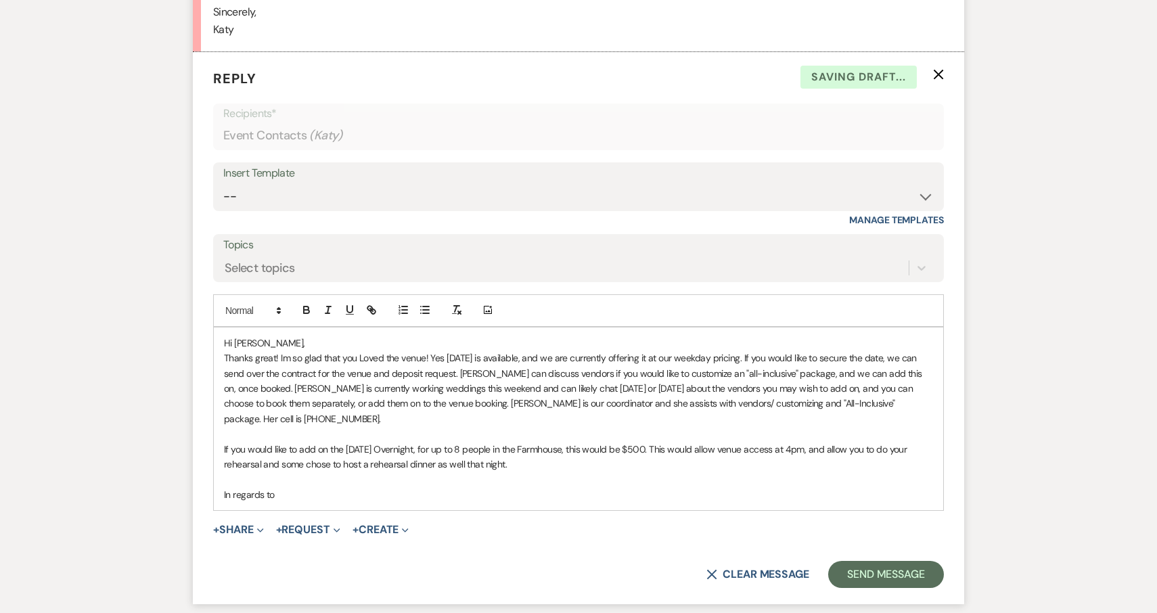
scroll to position [2659, 0]
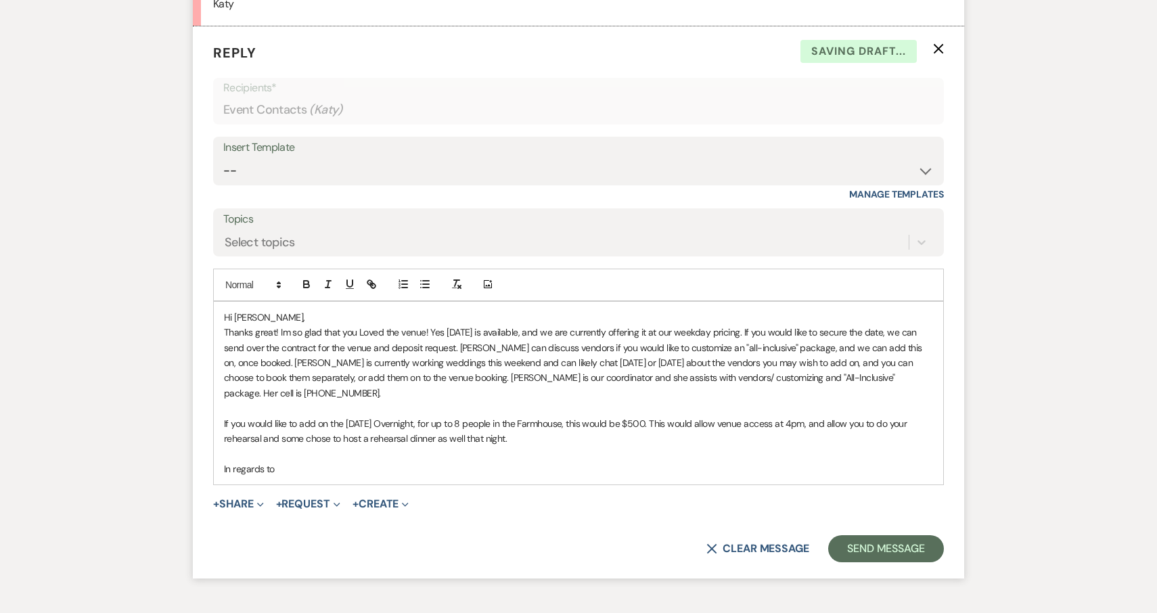
click at [431, 446] on p at bounding box center [578, 453] width 709 height 15
click at [417, 461] on p "In regards to" at bounding box center [578, 468] width 709 height 15
click at [377, 461] on p "In regards to" at bounding box center [578, 468] width 709 height 15
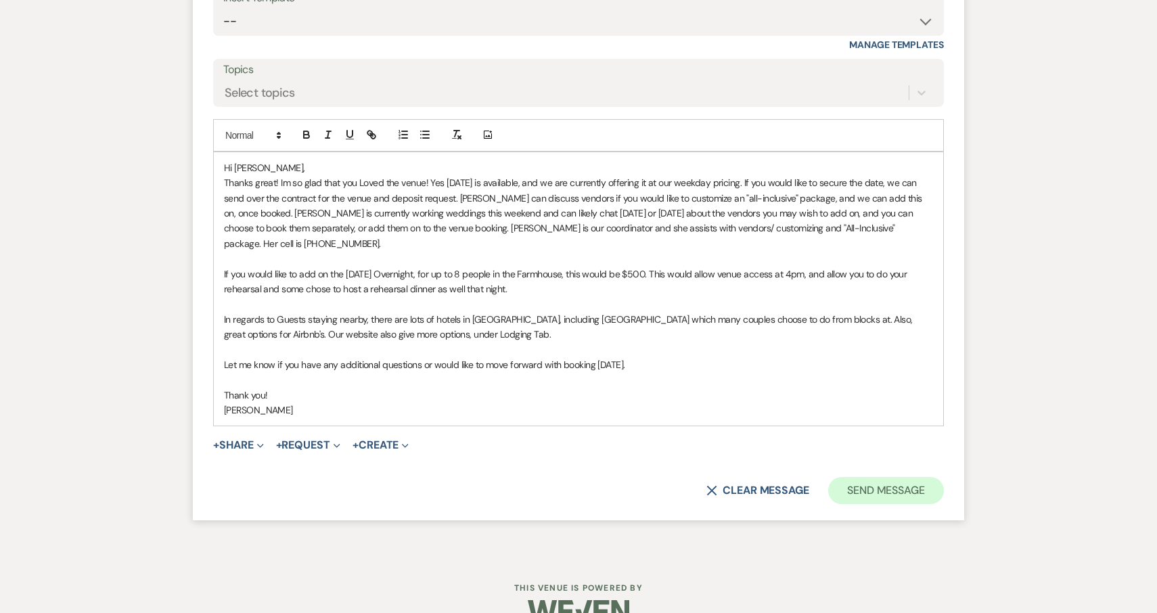
click at [904, 477] on button "Send Message" at bounding box center [886, 490] width 116 height 27
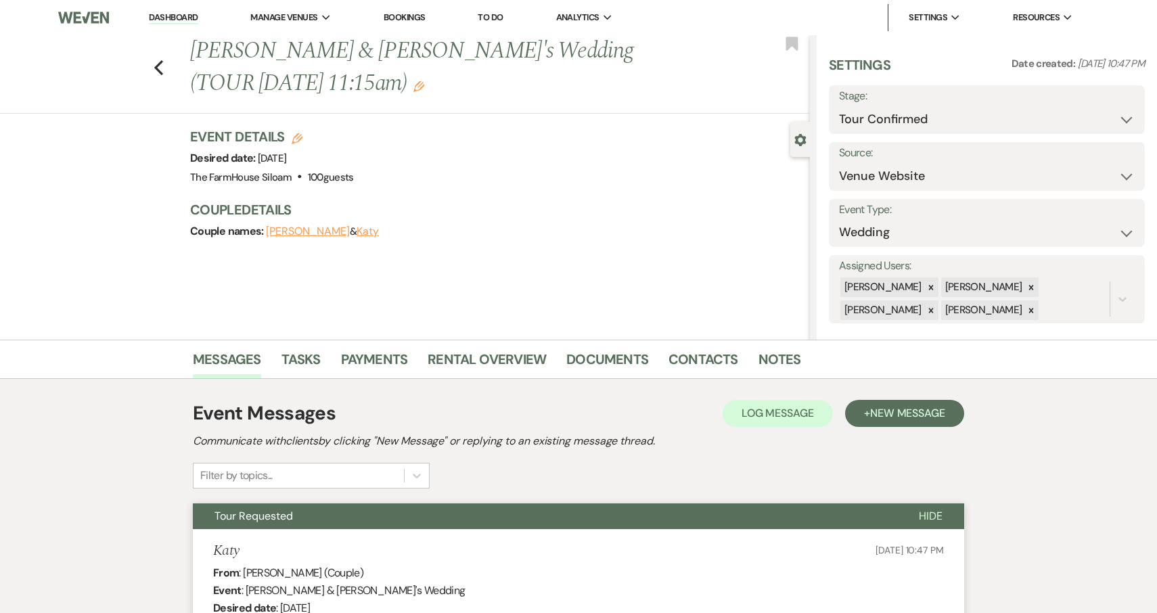
scroll to position [0, 0]
click at [158, 60] on use "button" at bounding box center [158, 67] width 9 height 15
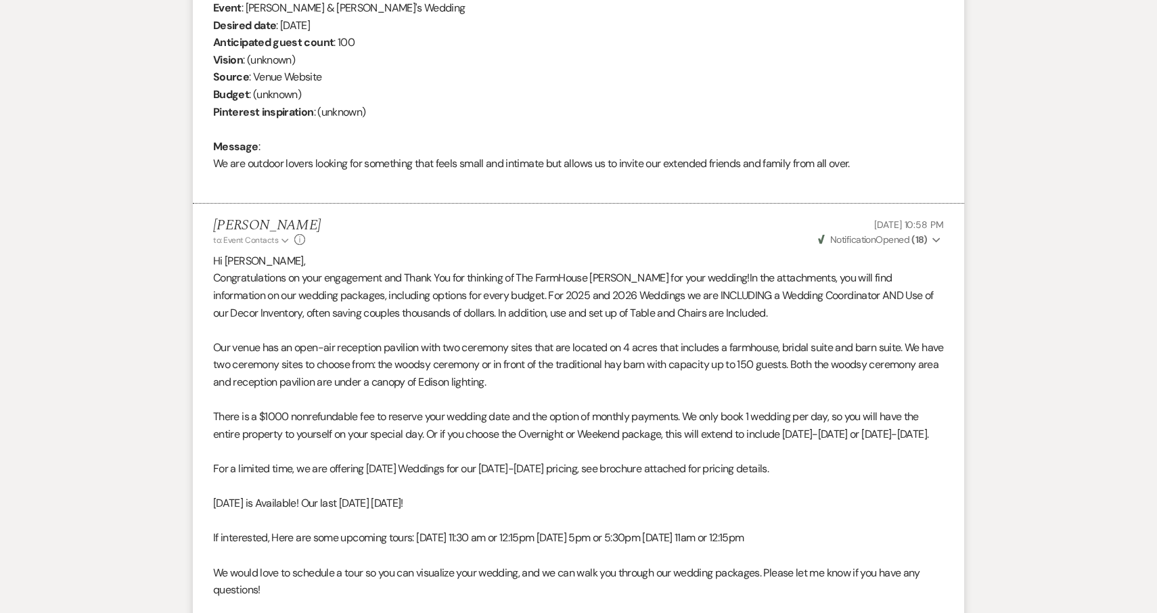
select select "4"
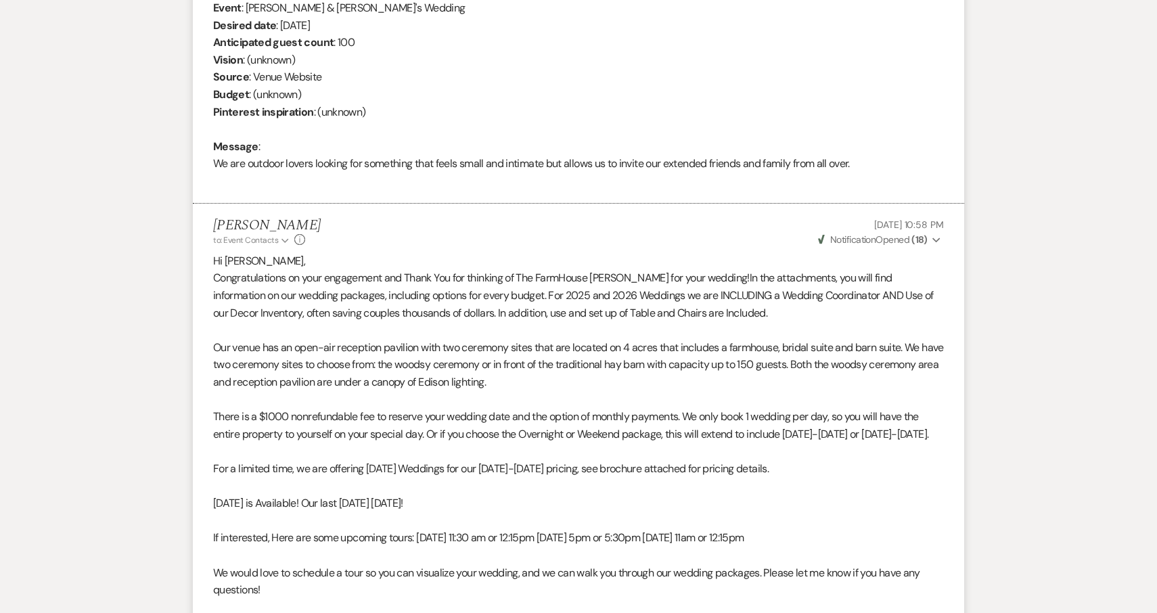
select select "4"
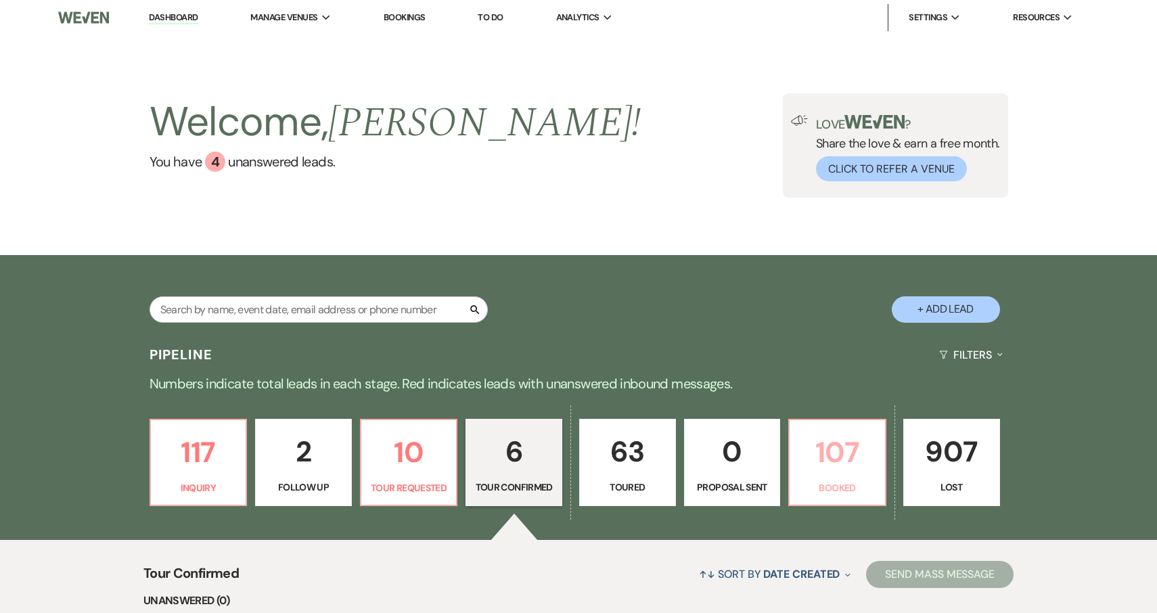
click at [842, 471] on p "107" at bounding box center [837, 452] width 79 height 45
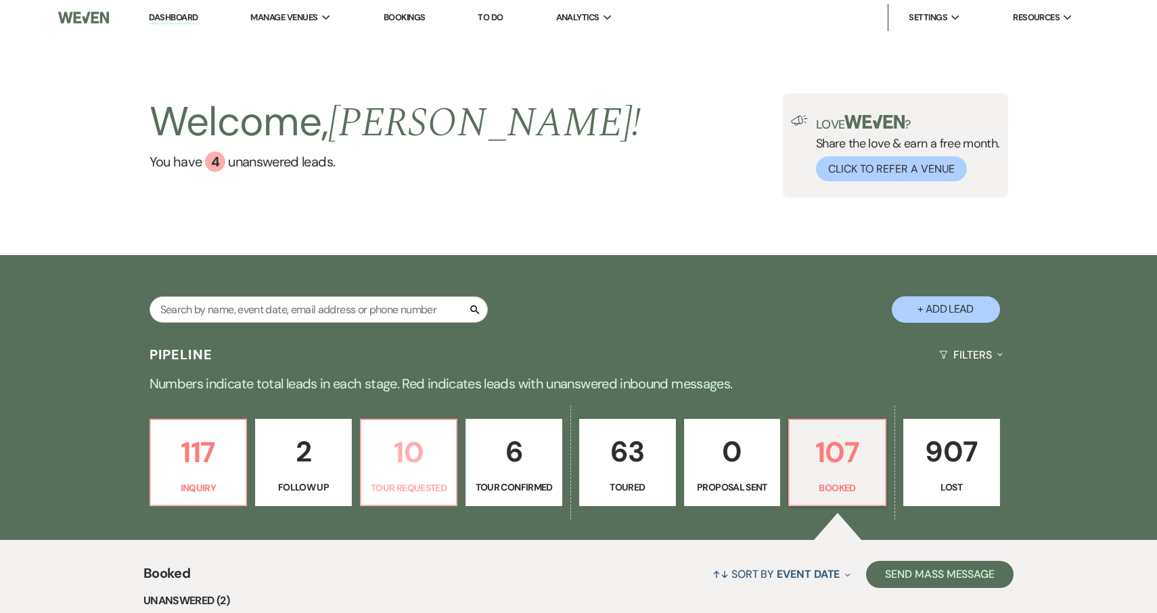
click at [400, 474] on p "10" at bounding box center [408, 452] width 79 height 45
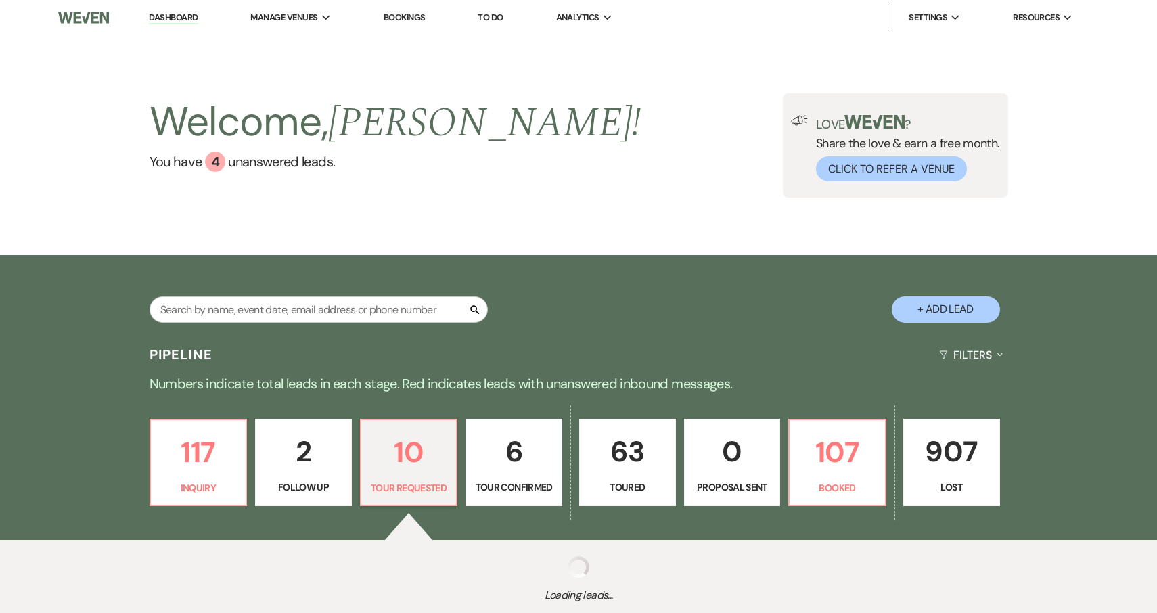
select select "2"
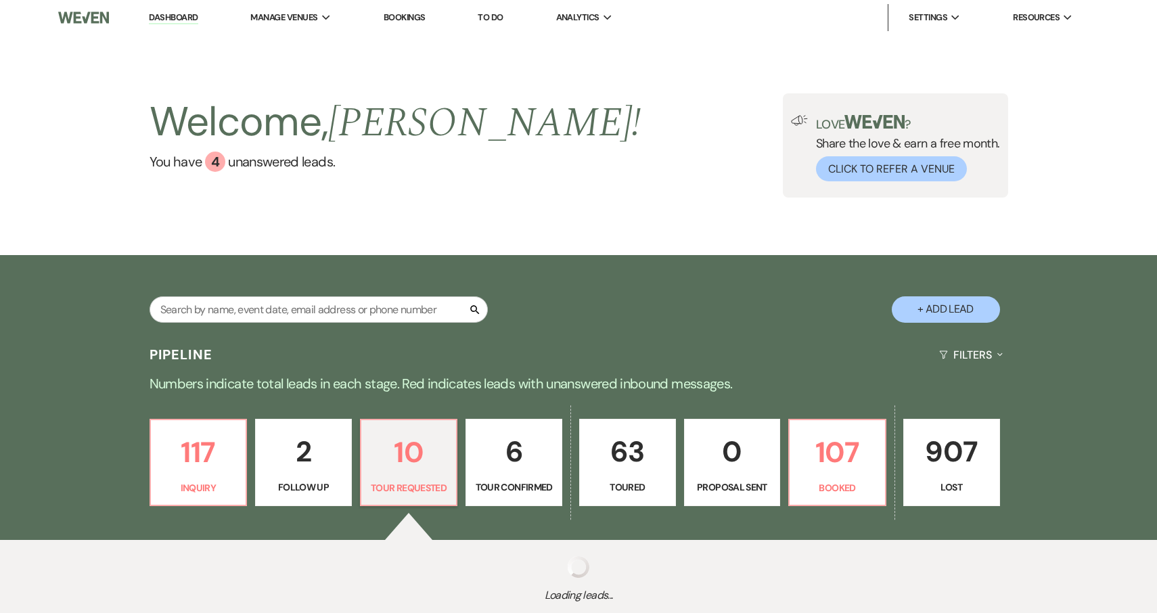
select select "2"
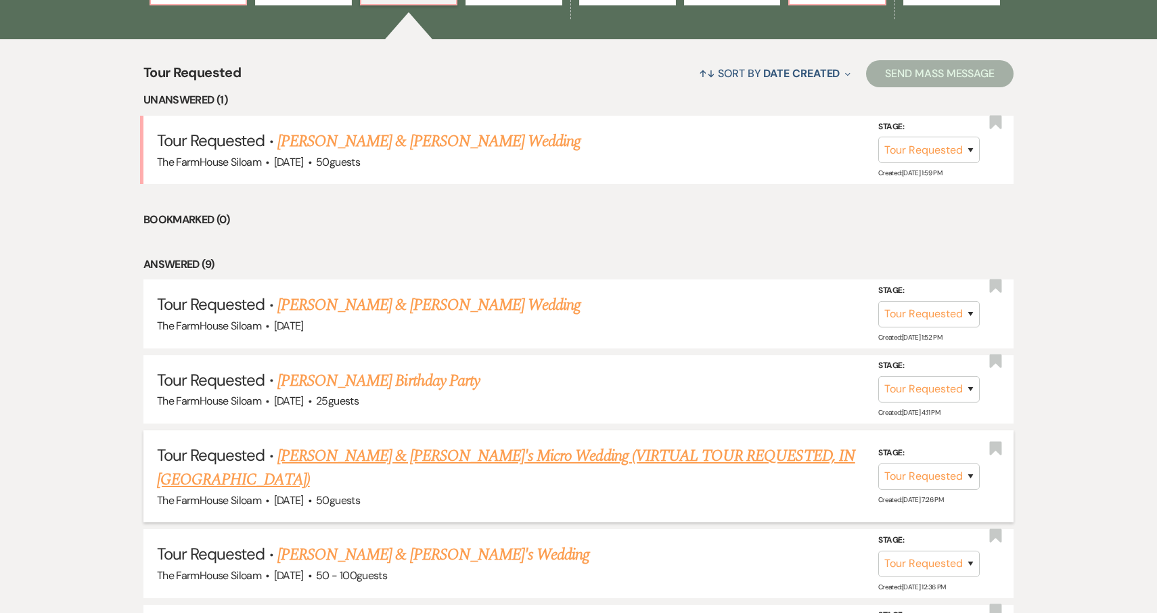
scroll to position [495, 0]
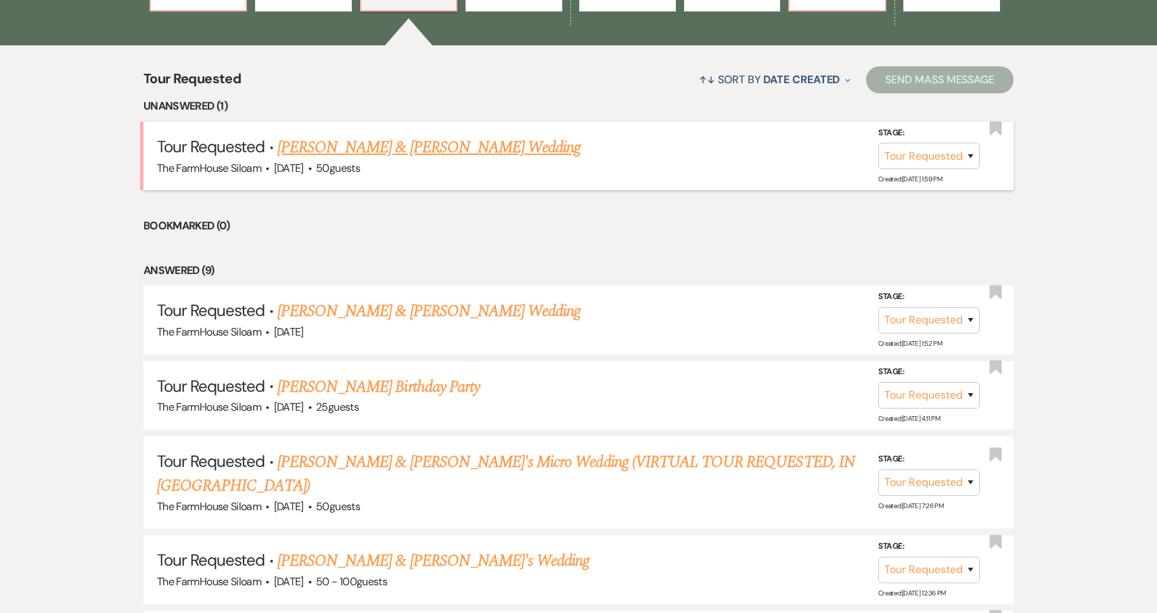
click at [398, 141] on link "[PERSON_NAME] & [PERSON_NAME] Wedding" at bounding box center [428, 147] width 303 height 24
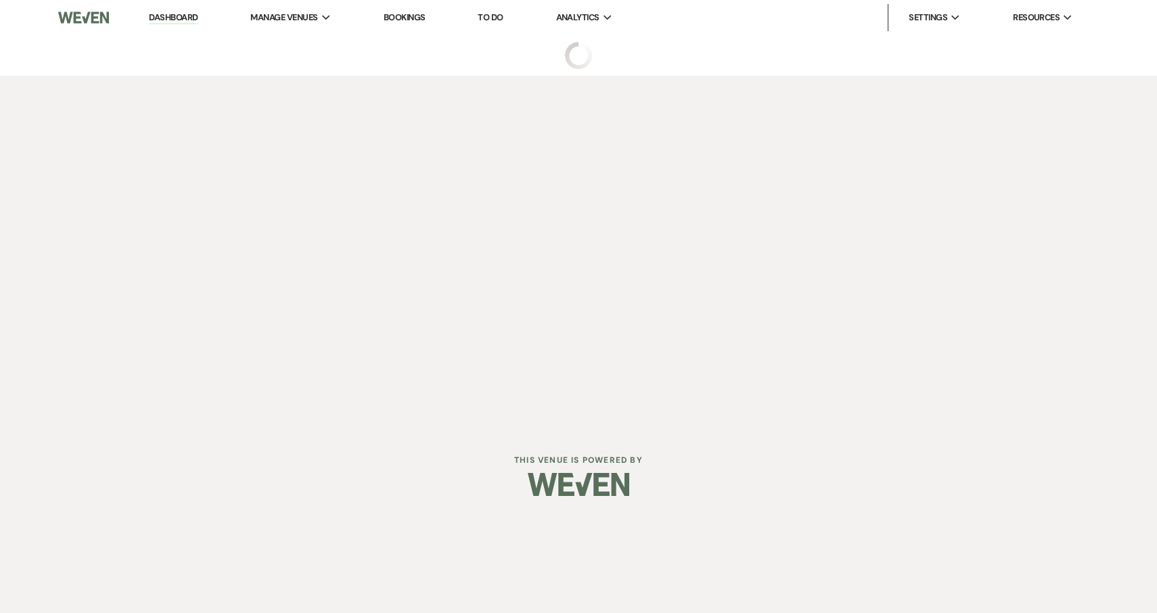
select select "2"
select select "5"
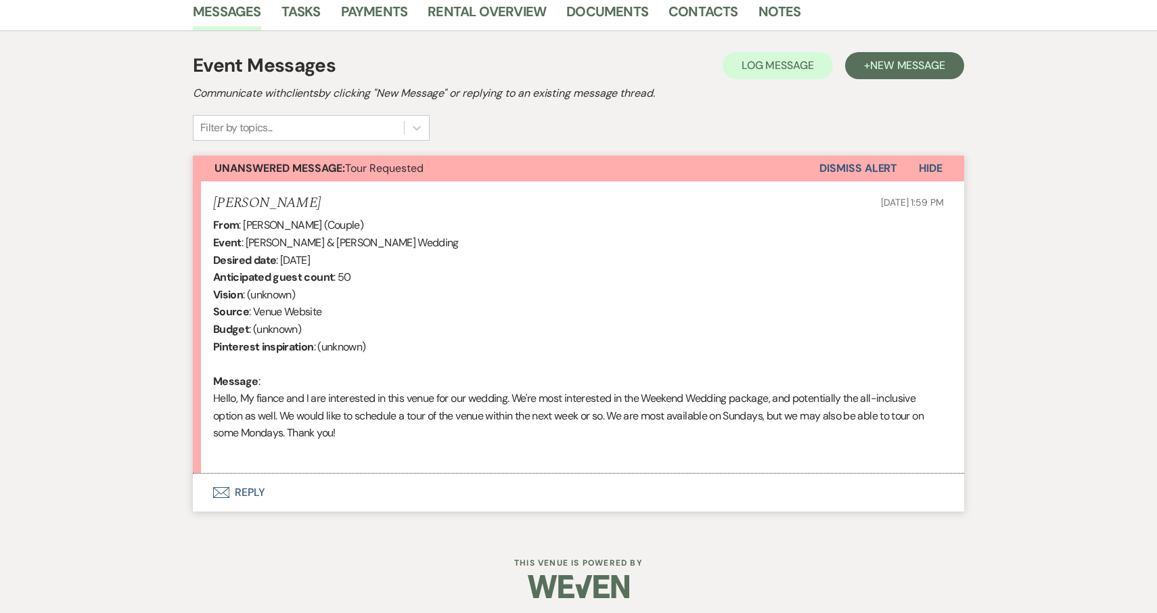
scroll to position [347, 0]
click at [246, 487] on button "Envelope Reply" at bounding box center [578, 493] width 771 height 38
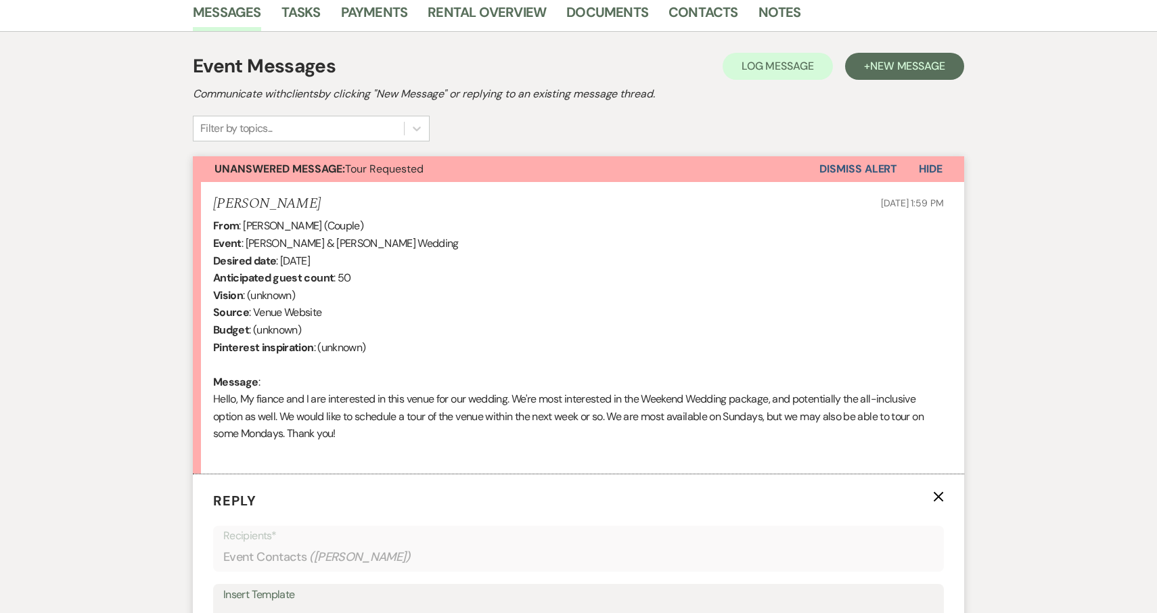
scroll to position [708, 0]
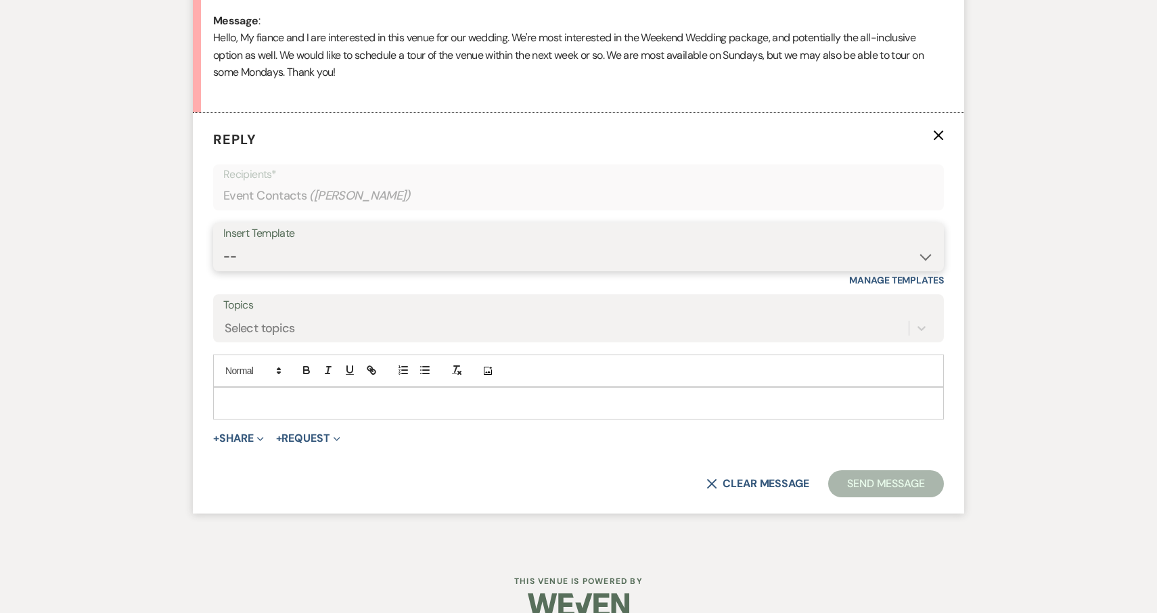
select select "2711"
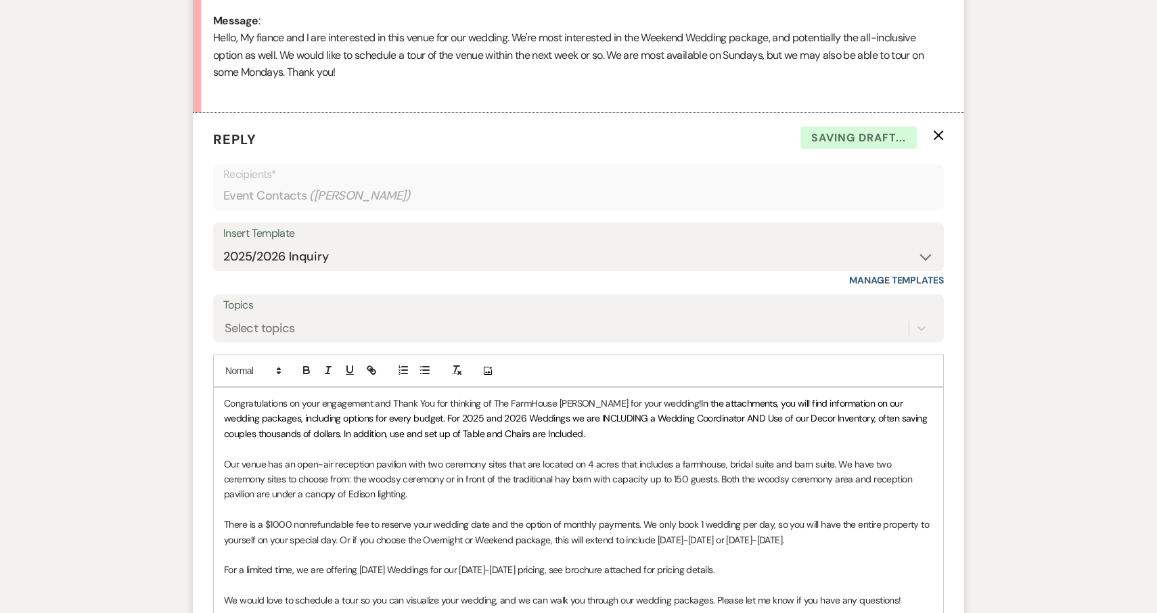
click at [223, 397] on div "Congratulations on your engagement and Thank You for thinking of The FarmHouse …" at bounding box center [578, 547] width 729 height 319
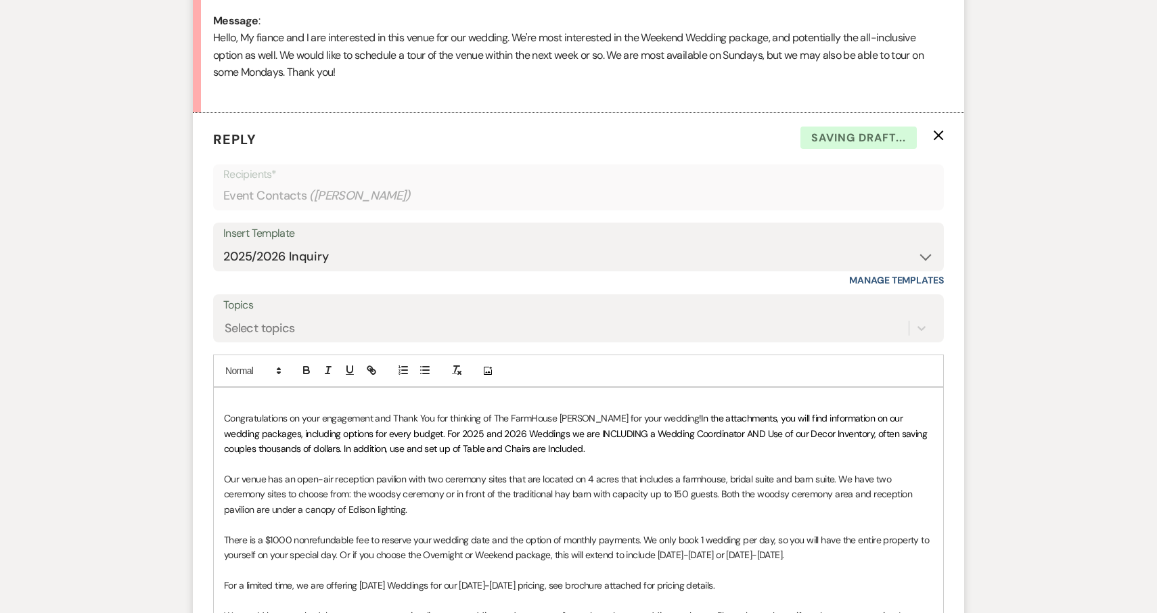
click at [248, 396] on p at bounding box center [578, 403] width 709 height 15
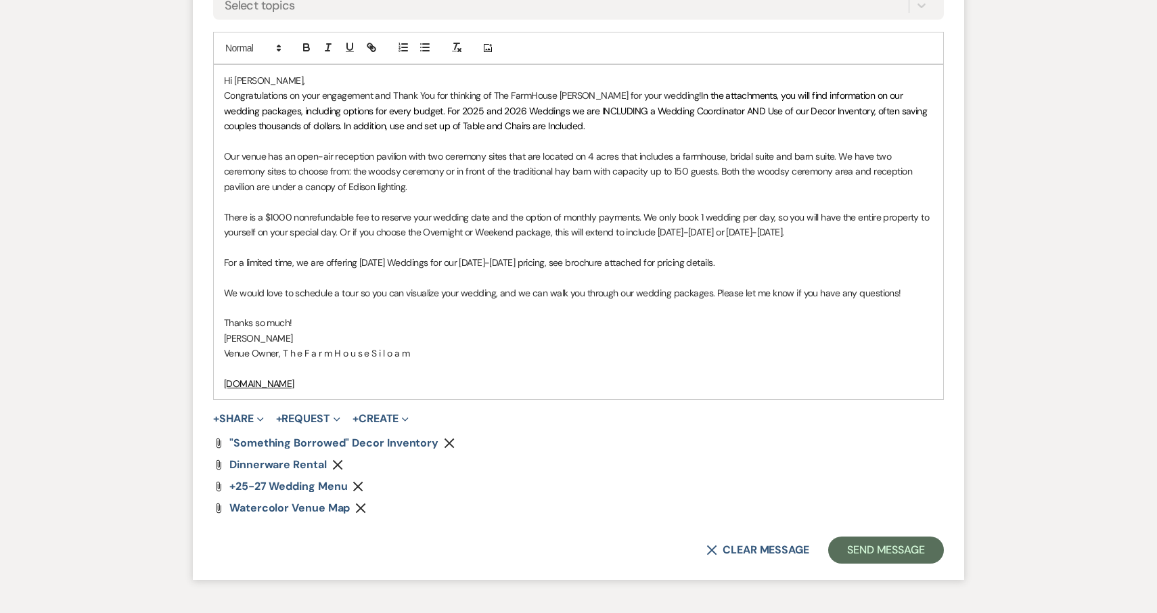
scroll to position [1031, 0]
click at [915, 285] on p "We would love to schedule a tour so you can visualize your wedding, and we can …" at bounding box center [578, 292] width 709 height 15
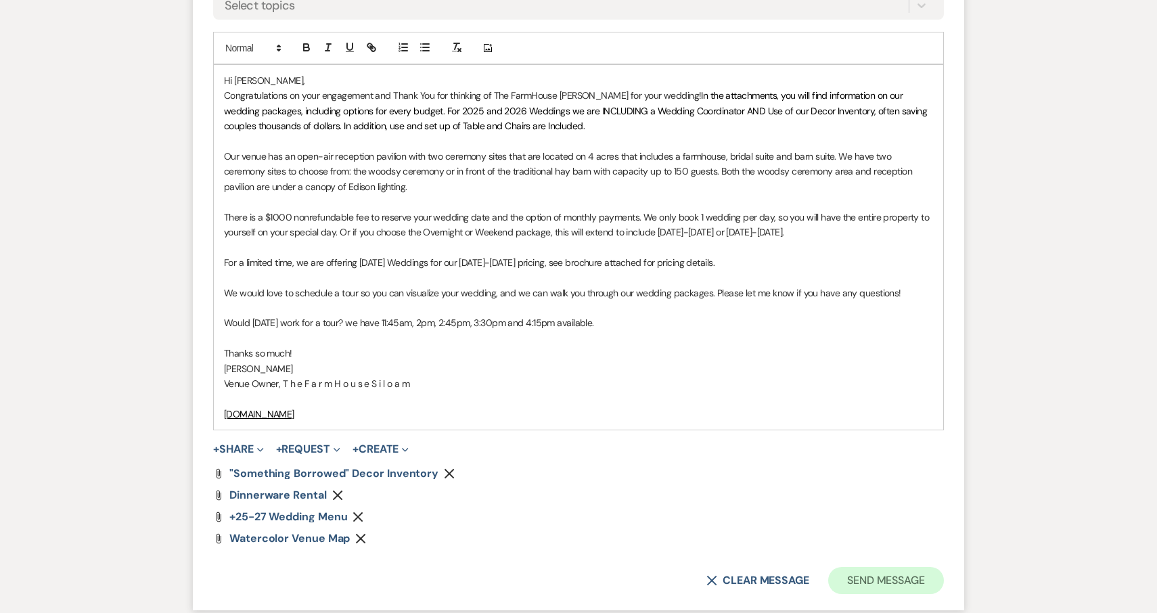
click at [871, 567] on button "Send Message" at bounding box center [886, 580] width 116 height 27
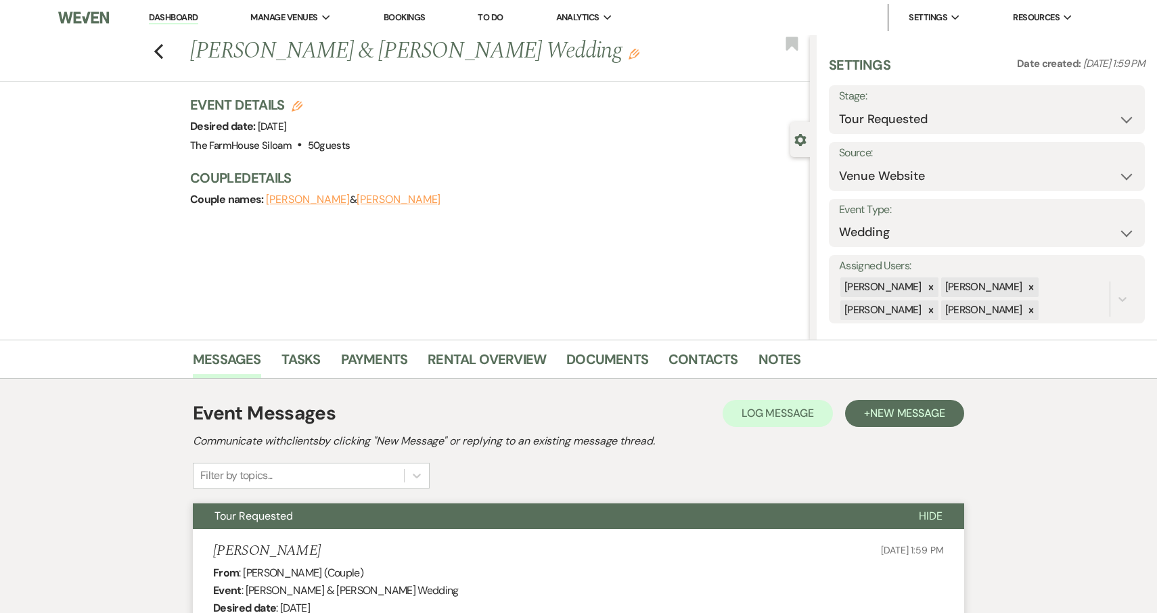
scroll to position [0, 0]
click at [160, 49] on icon "Previous" at bounding box center [159, 51] width 10 height 16
select select "2"
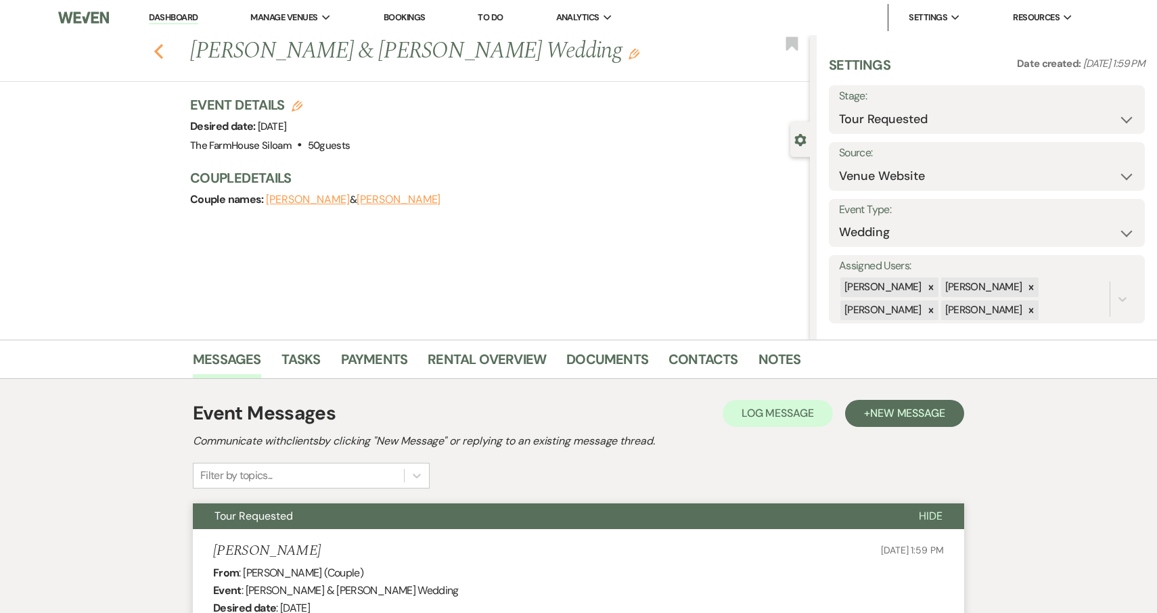
select select "2"
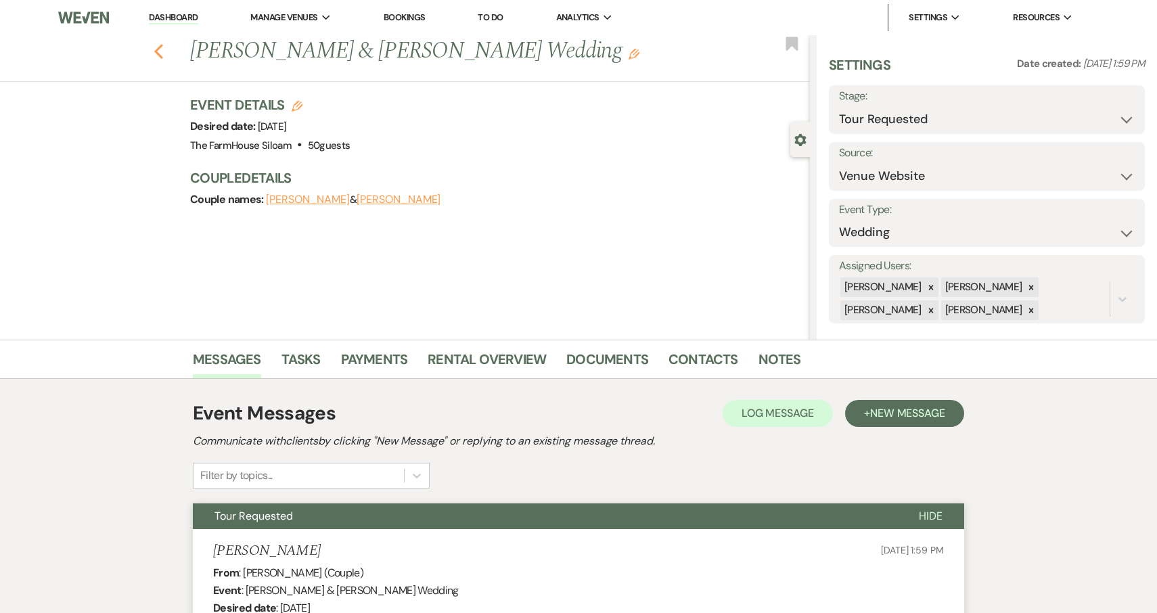
select select "2"
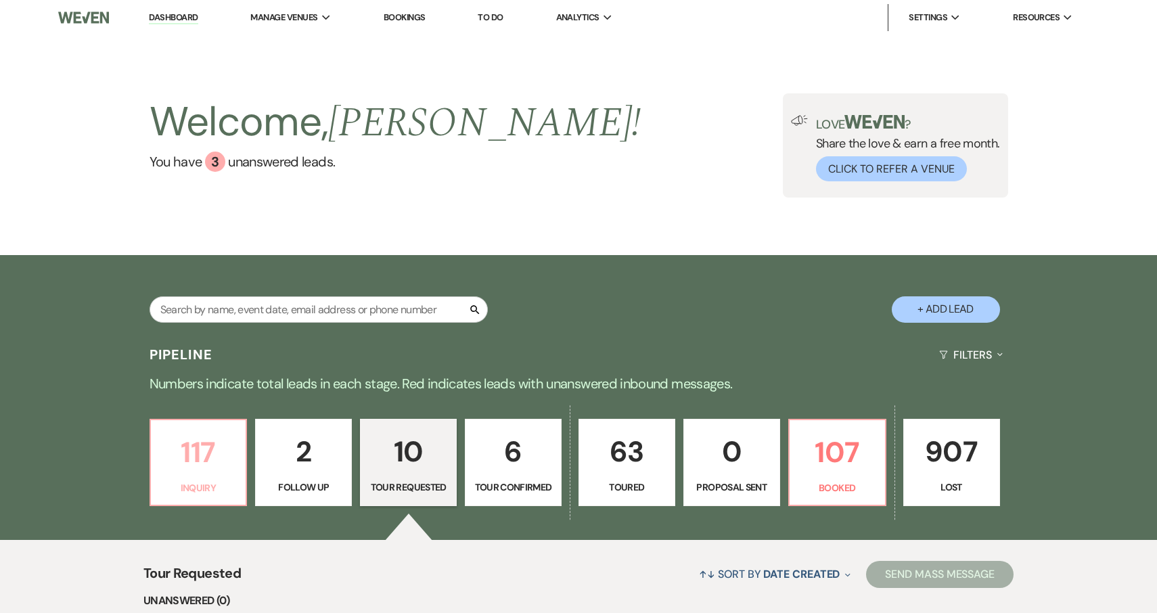
click at [212, 497] on link "117 Inquiry" at bounding box center [199, 463] width 98 height 88
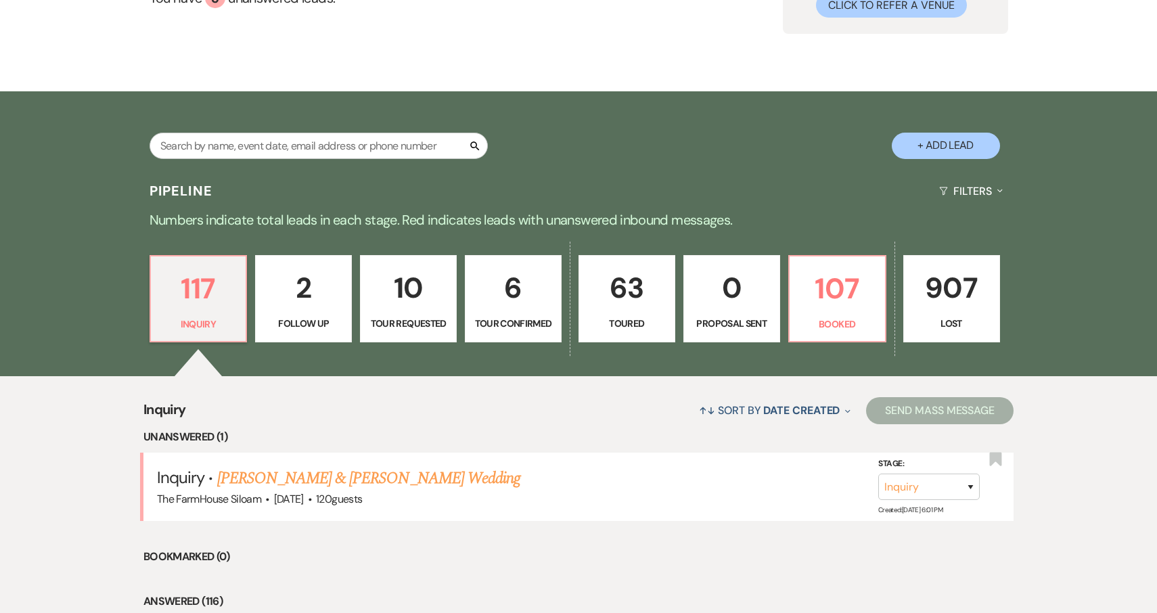
scroll to position [290, 0]
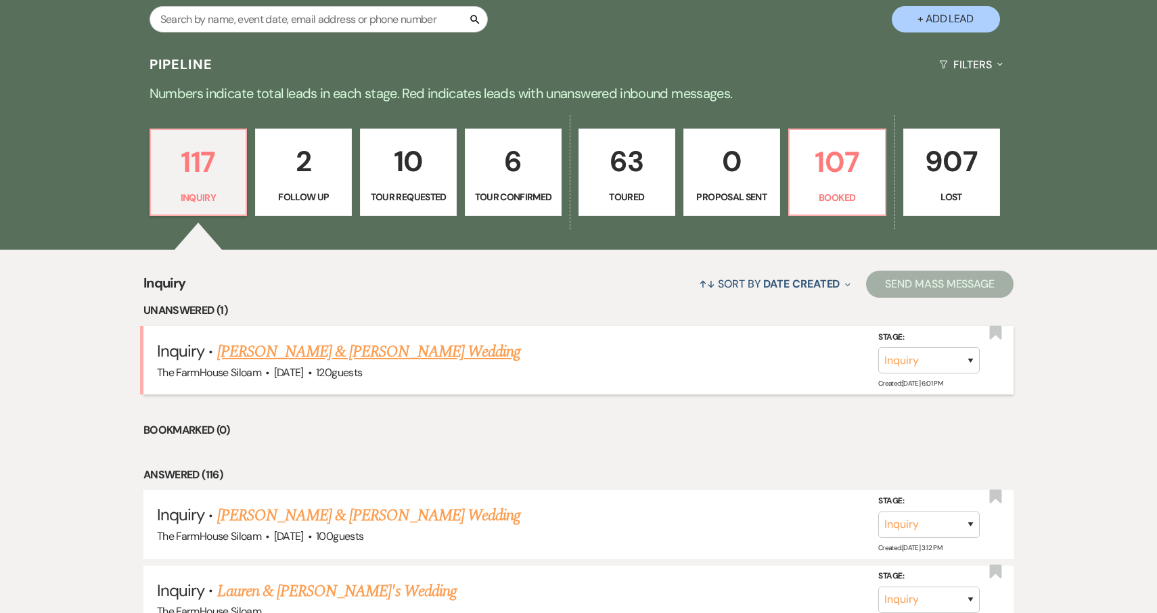
click at [268, 373] on span "·" at bounding box center [267, 373] width 4 height 0
click at [260, 353] on link "[PERSON_NAME] & [PERSON_NAME] Wedding" at bounding box center [368, 352] width 303 height 24
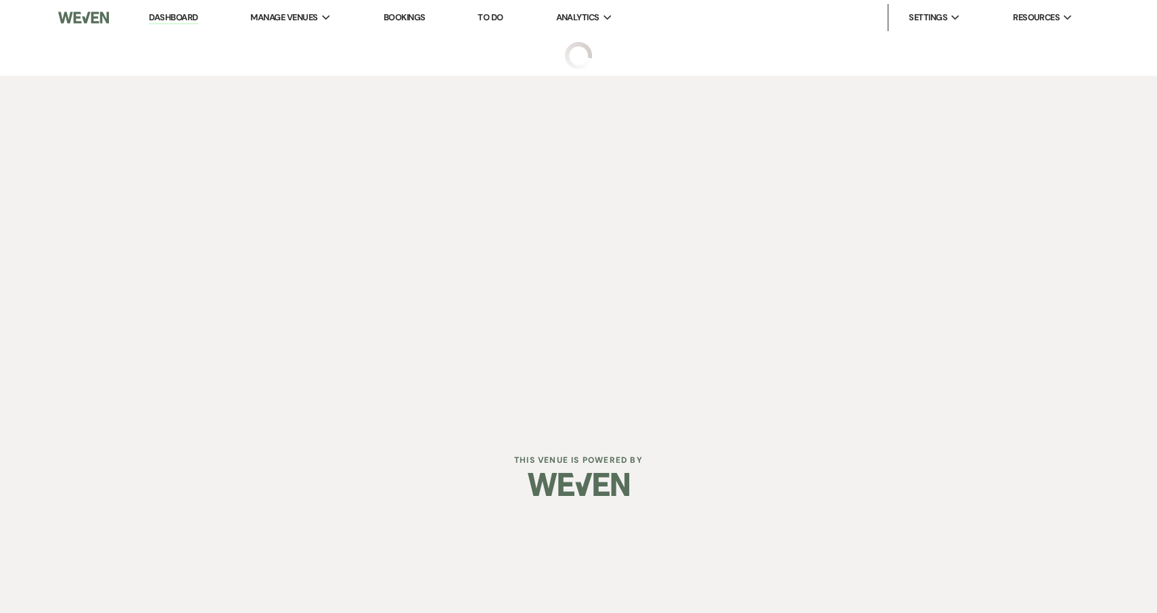
select select "5"
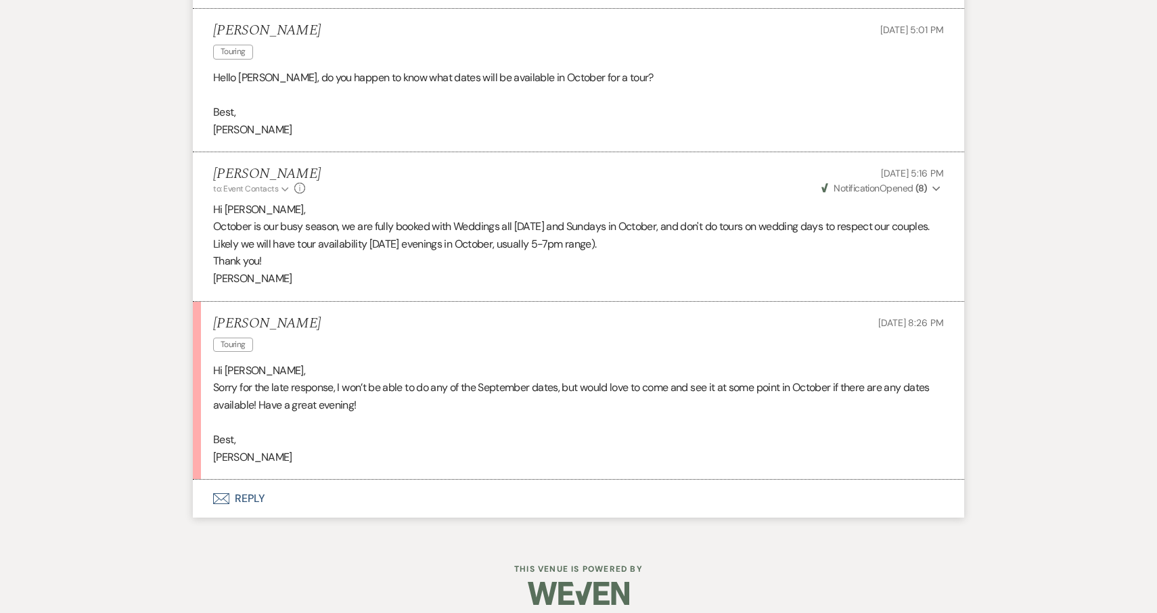
scroll to position [1697, 0]
